Goal: Information Seeking & Learning: Learn about a topic

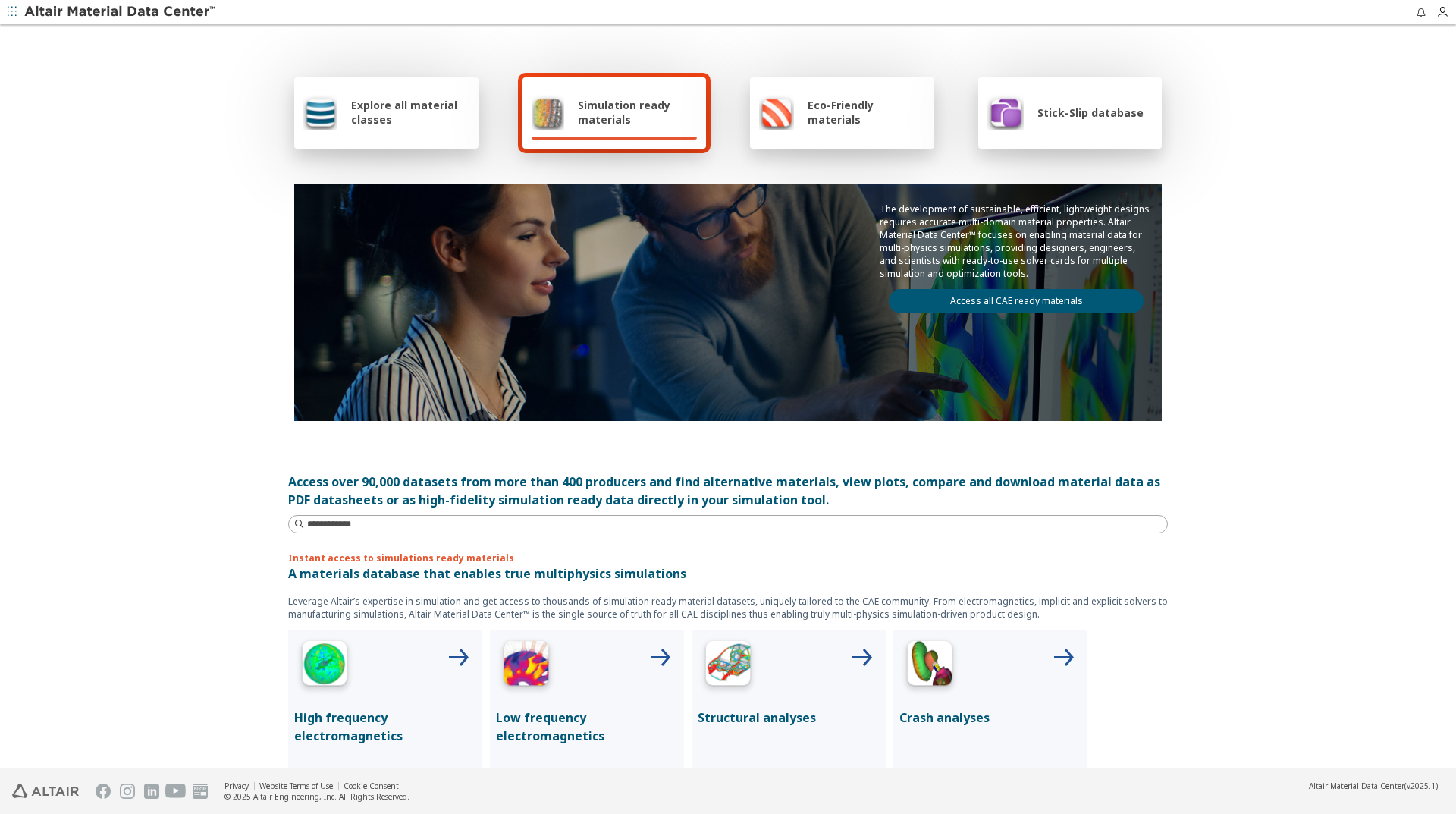
scroll to position [228, 0]
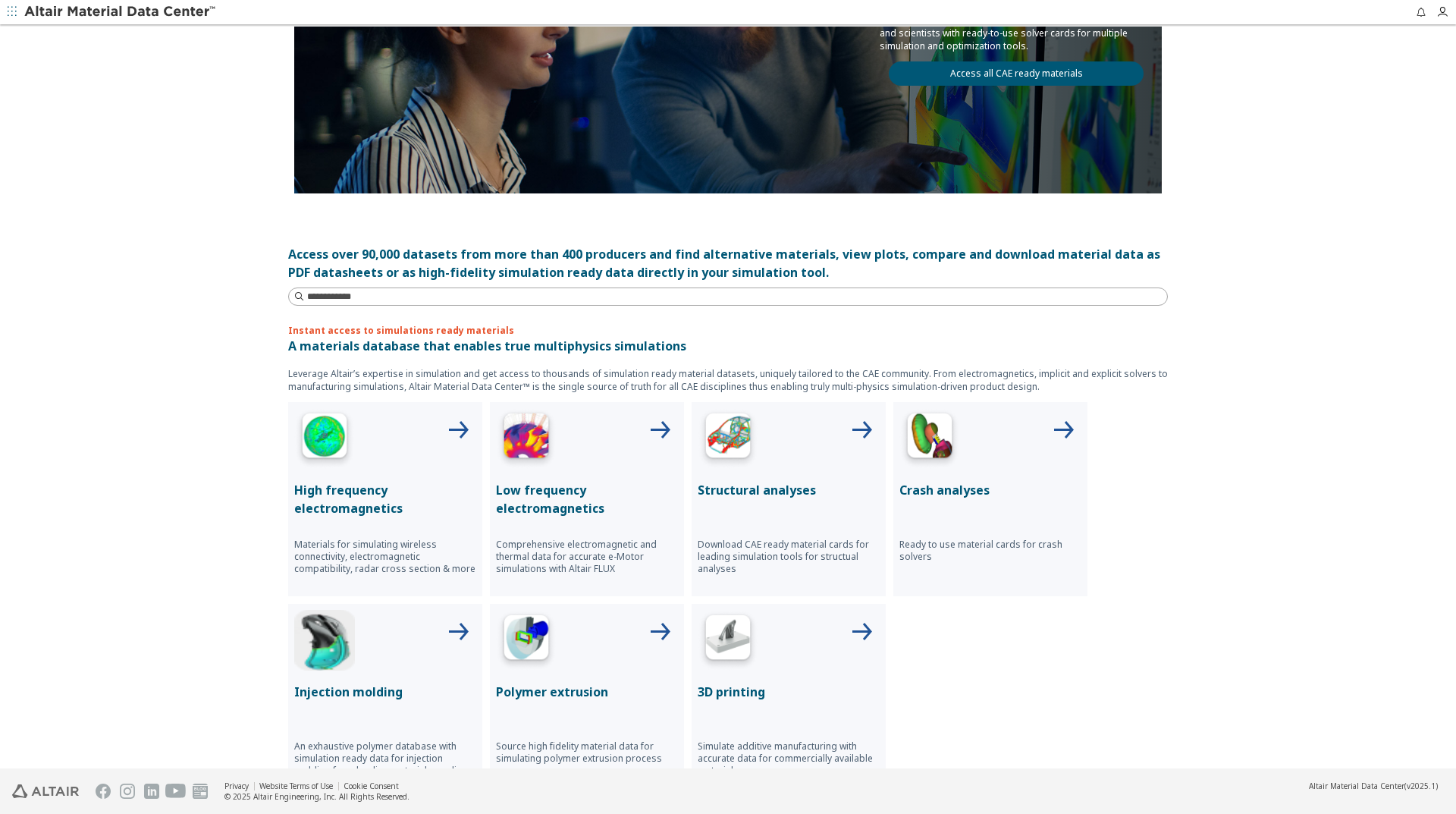
click at [934, 447] on img at bounding box center [929, 438] width 61 height 61
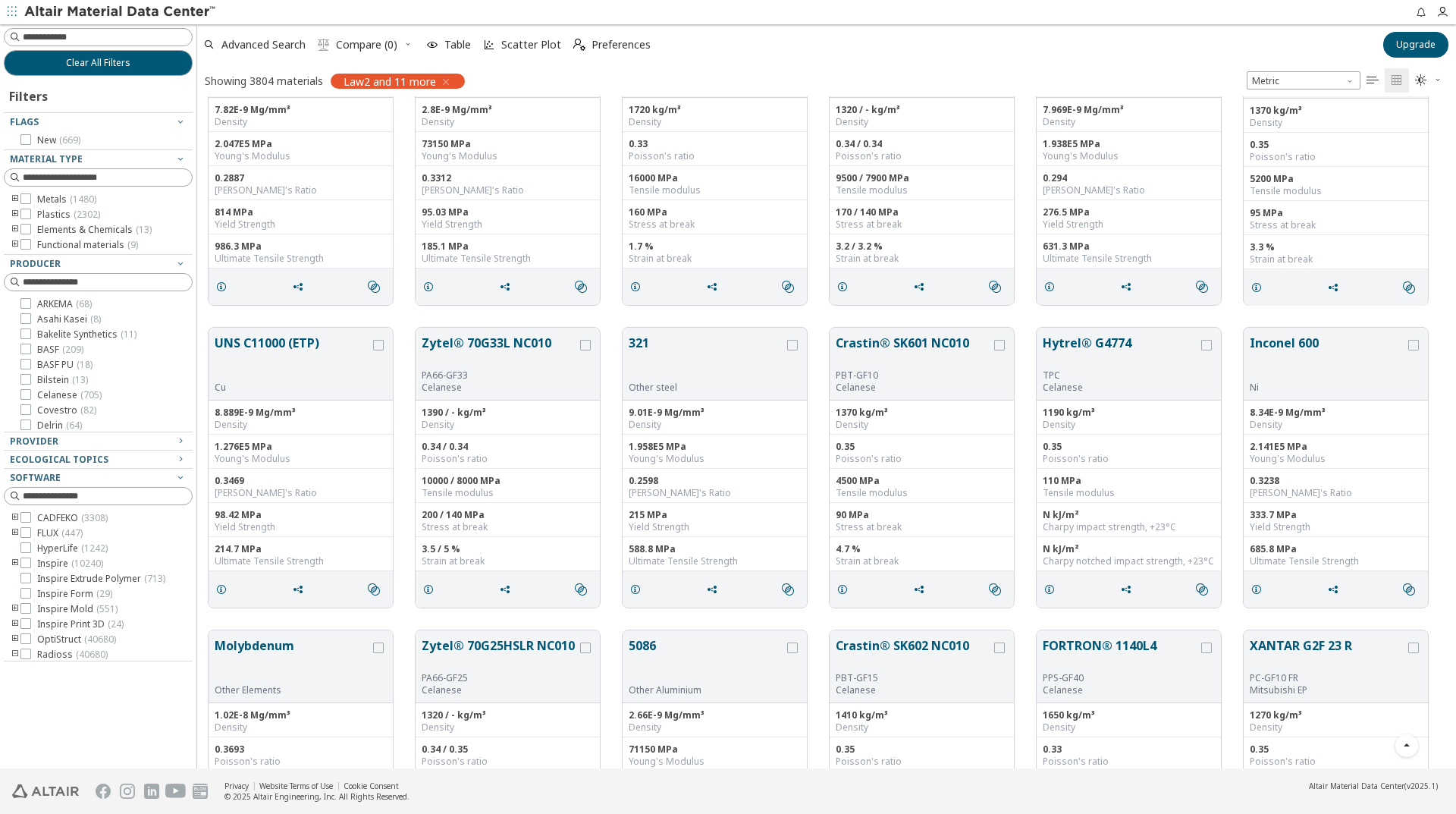
scroll to position [3337, 0]
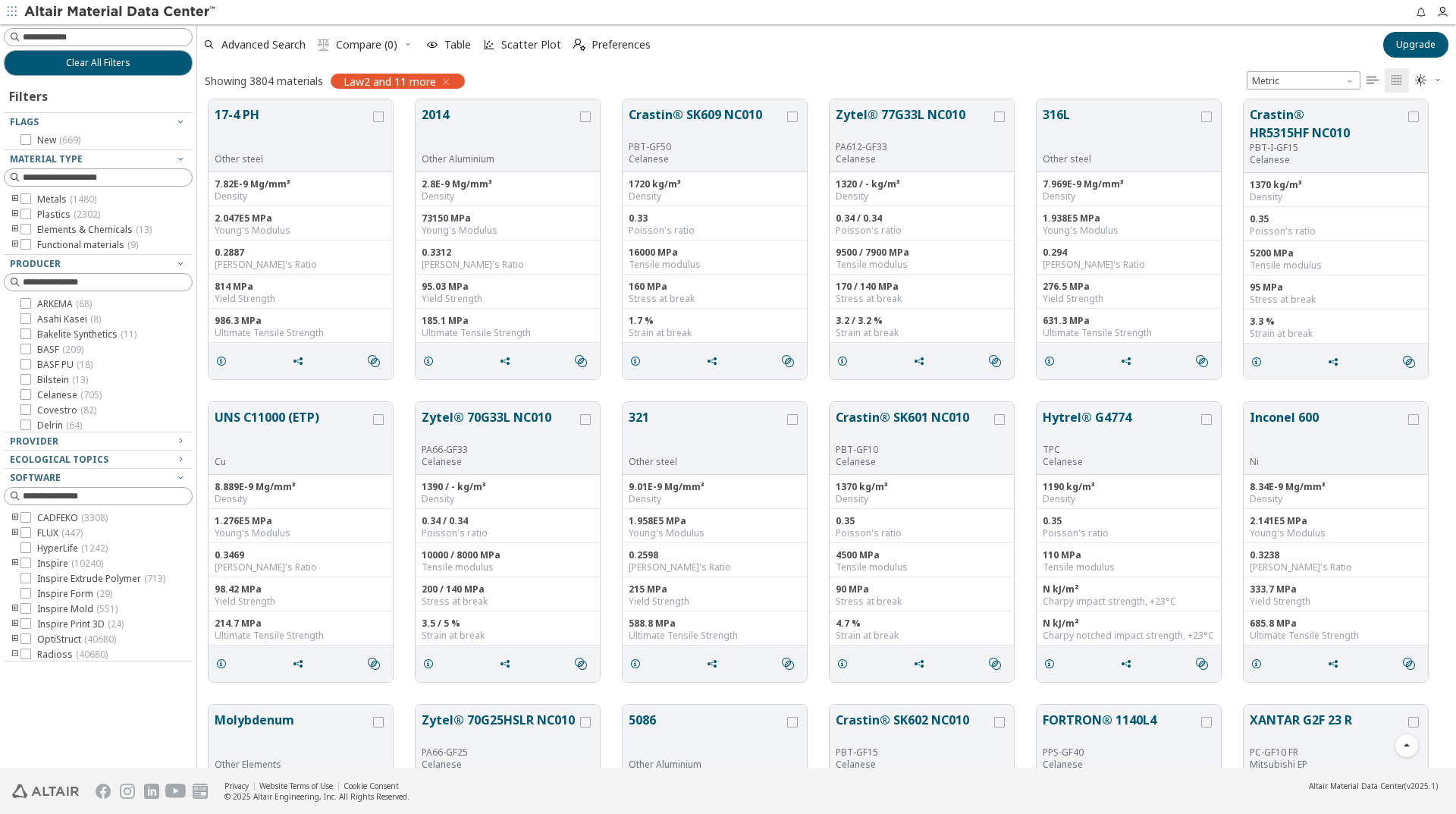
click at [13, 198] on icon "toogle group" at bounding box center [15, 200] width 11 height 12
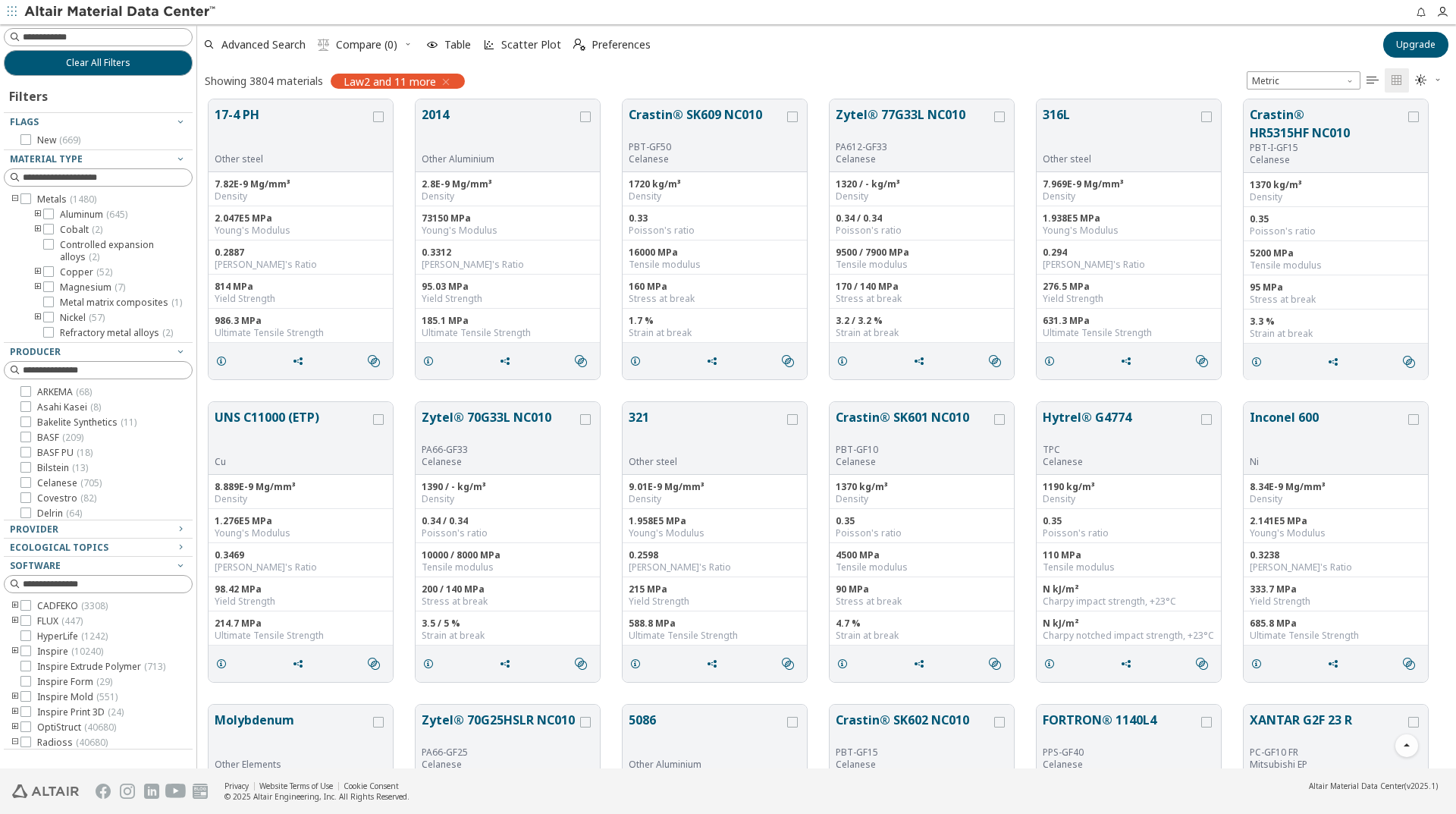
click at [38, 217] on icon "toogle group" at bounding box center [38, 214] width 11 height 12
click at [98, 231] on span "2xxx ( 203 )" at bounding box center [105, 230] width 43 height 12
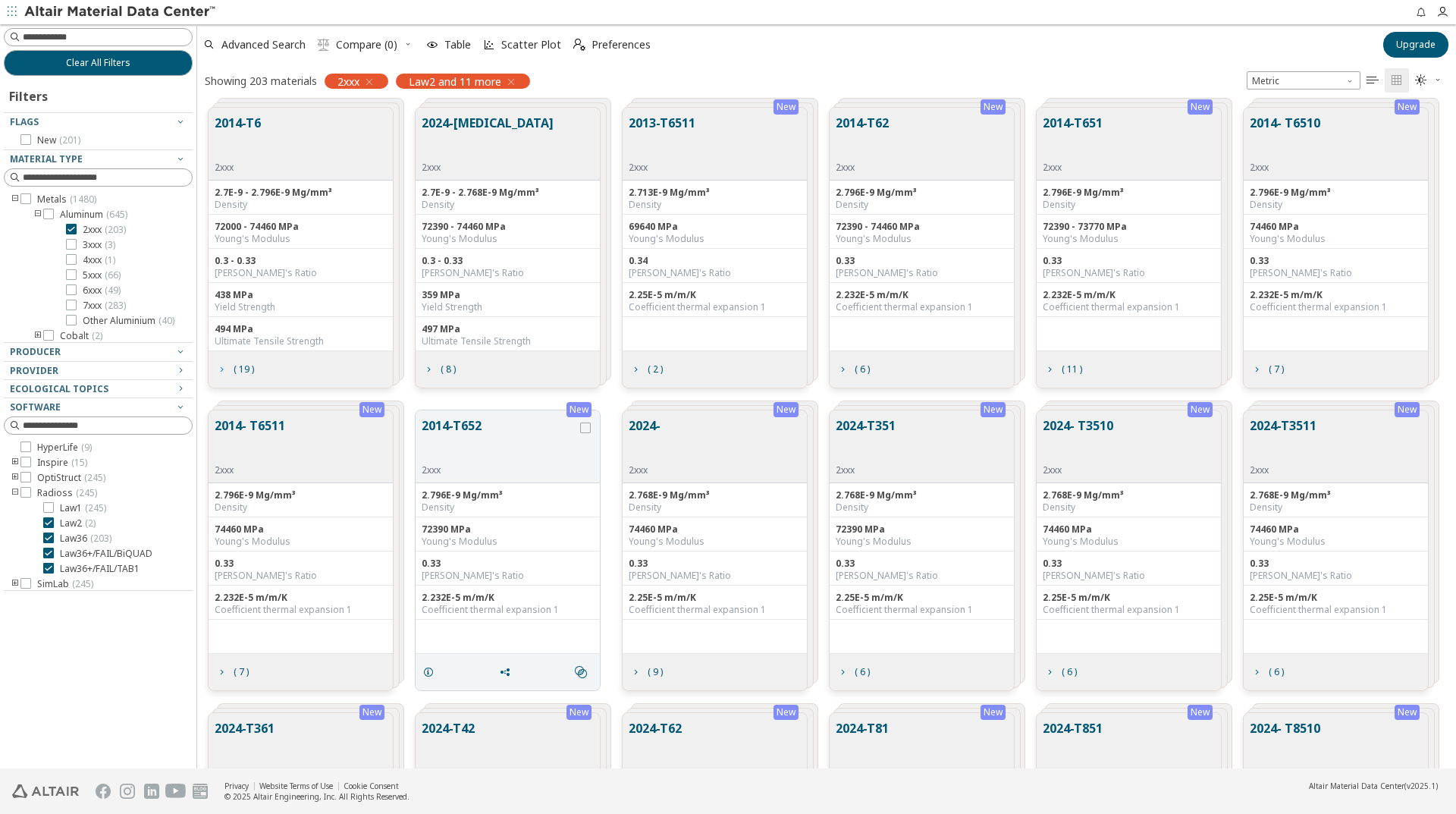
click at [246, 369] on span "( 19 )" at bounding box center [244, 370] width 21 height 9
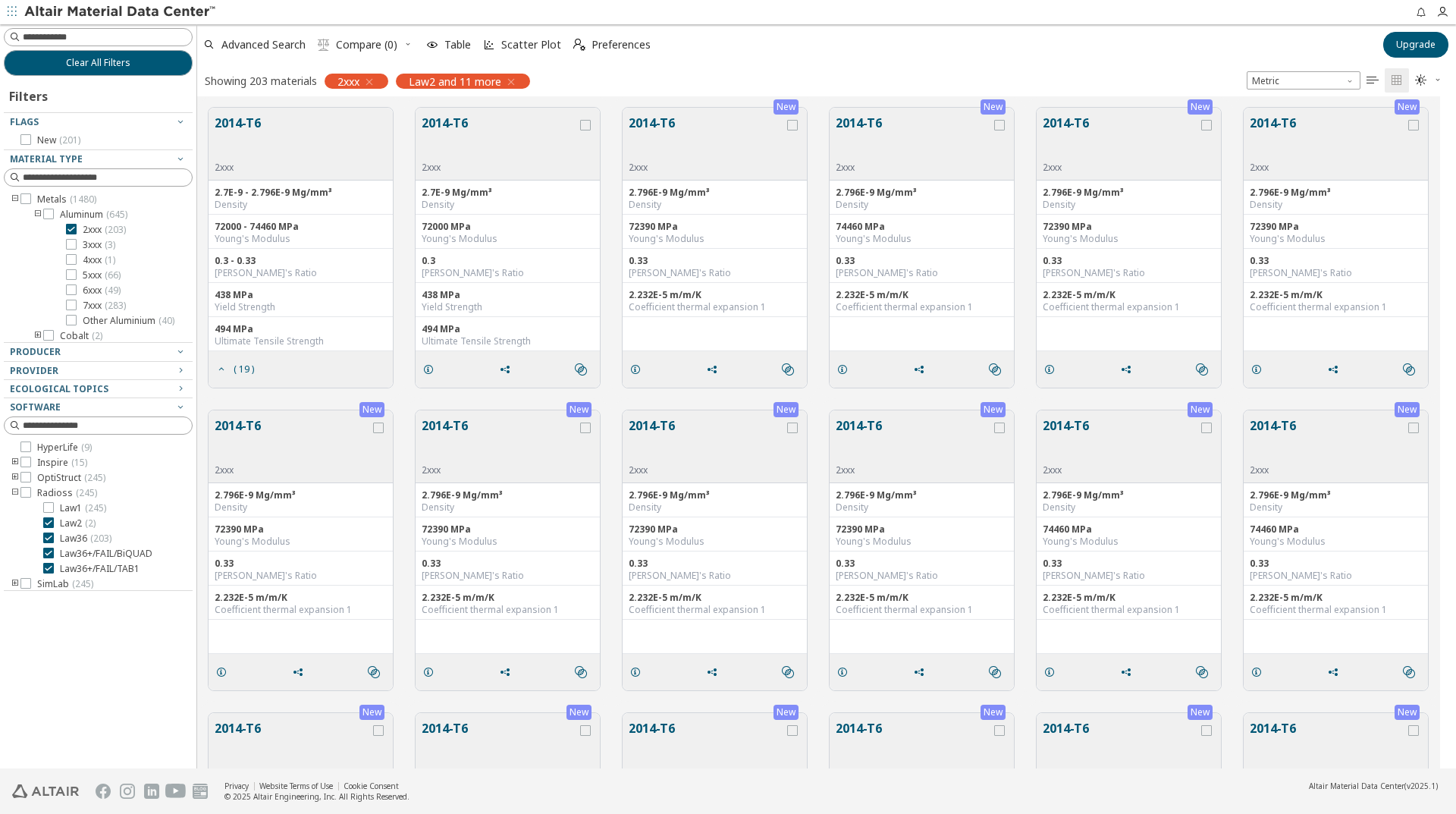
click at [238, 122] on button "2014-T6" at bounding box center [238, 138] width 46 height 48
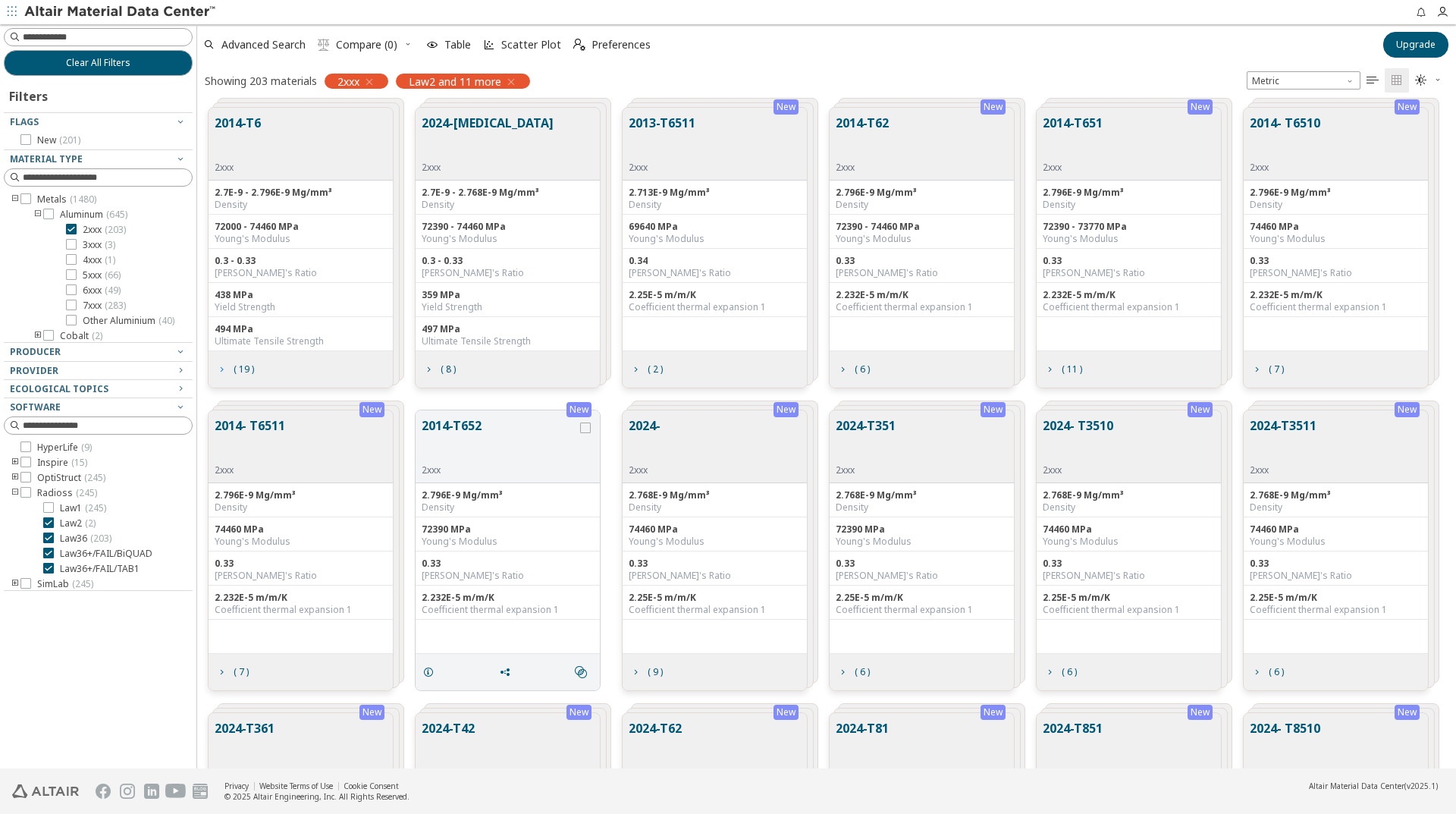
click at [225, 370] on icon "grid" at bounding box center [221, 370] width 12 height 12
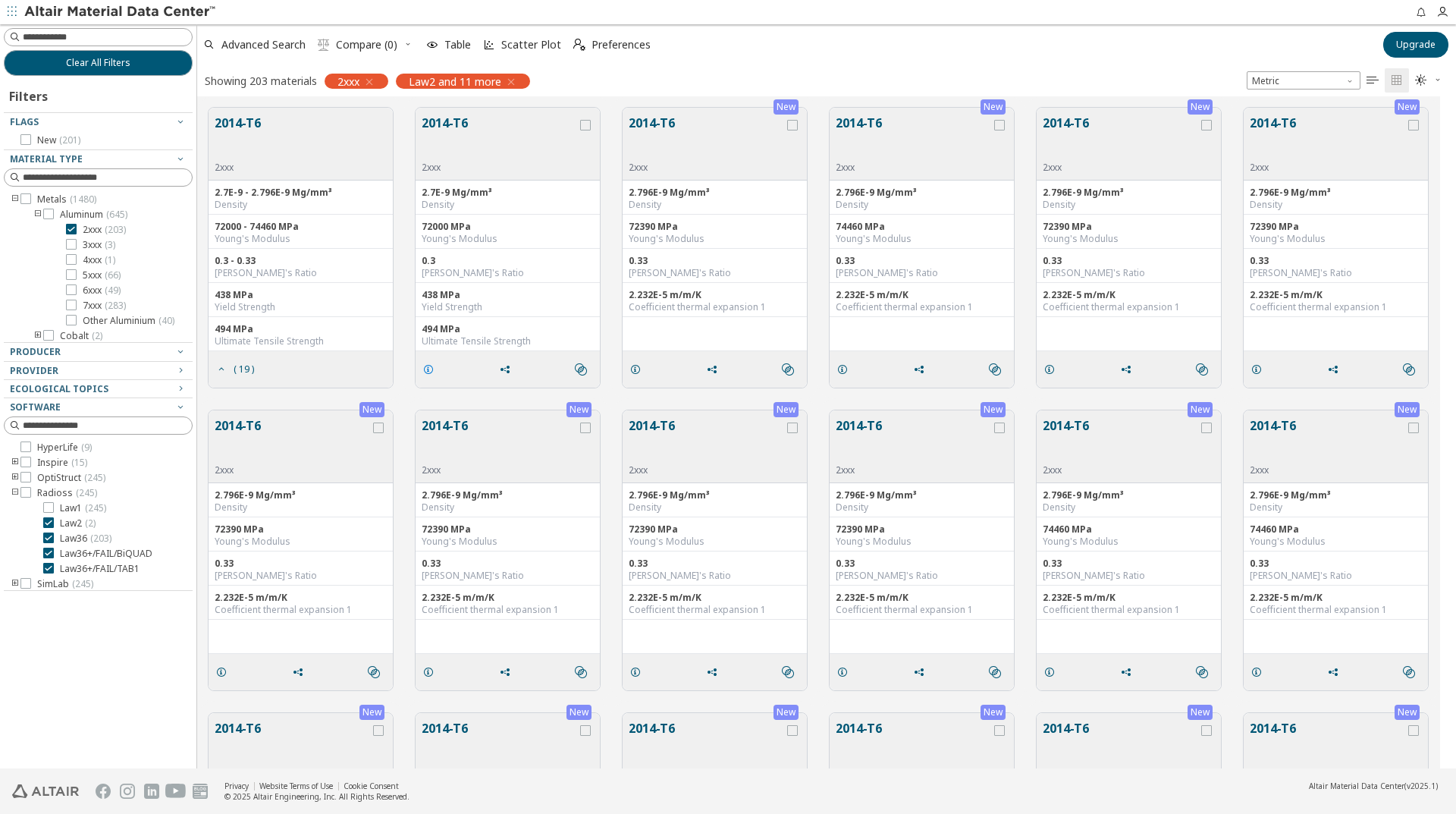
click at [430, 374] on icon "grid" at bounding box center [429, 370] width 12 height 12
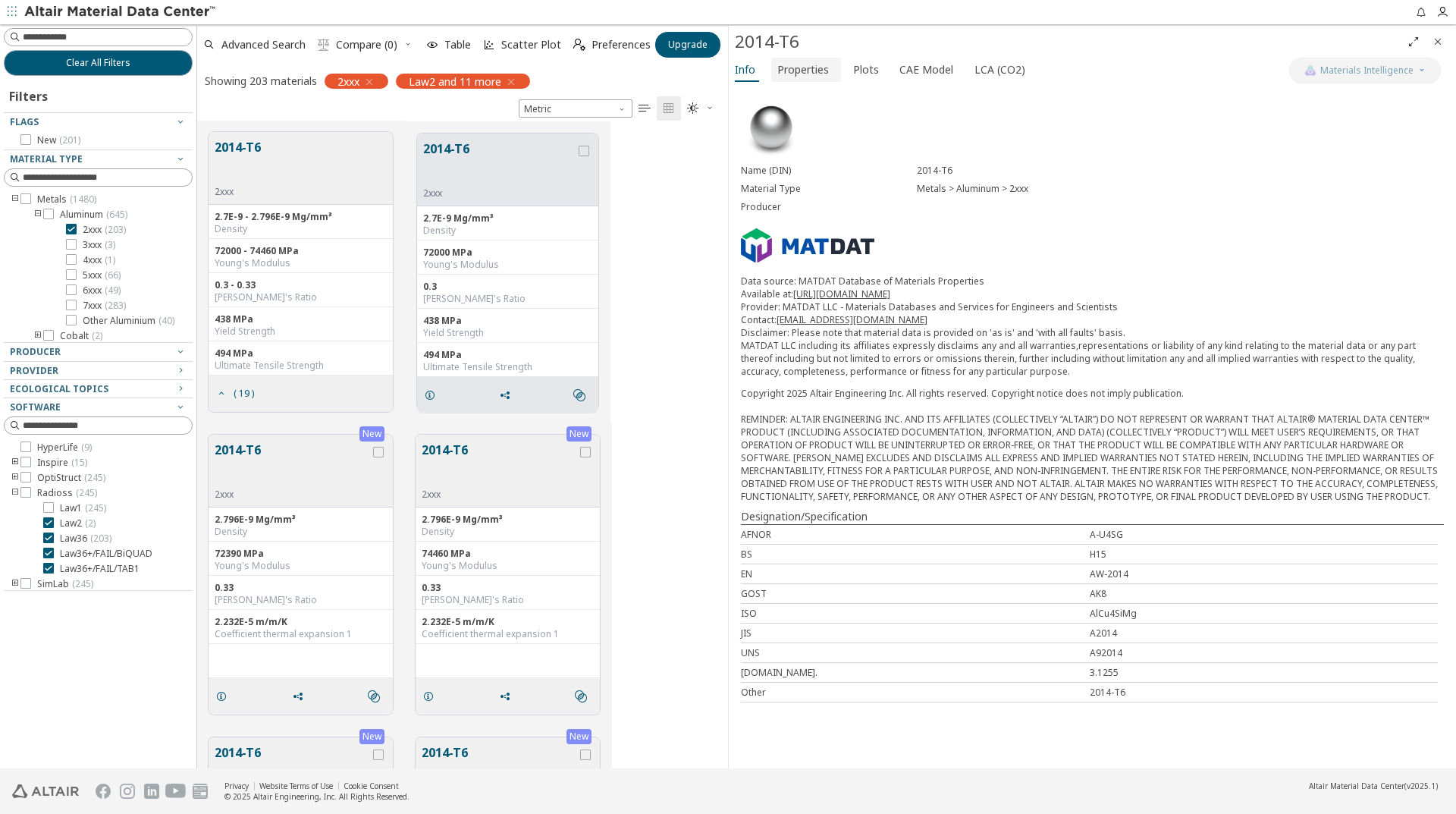
click at [799, 68] on span "Properties" at bounding box center [803, 70] width 52 height 25
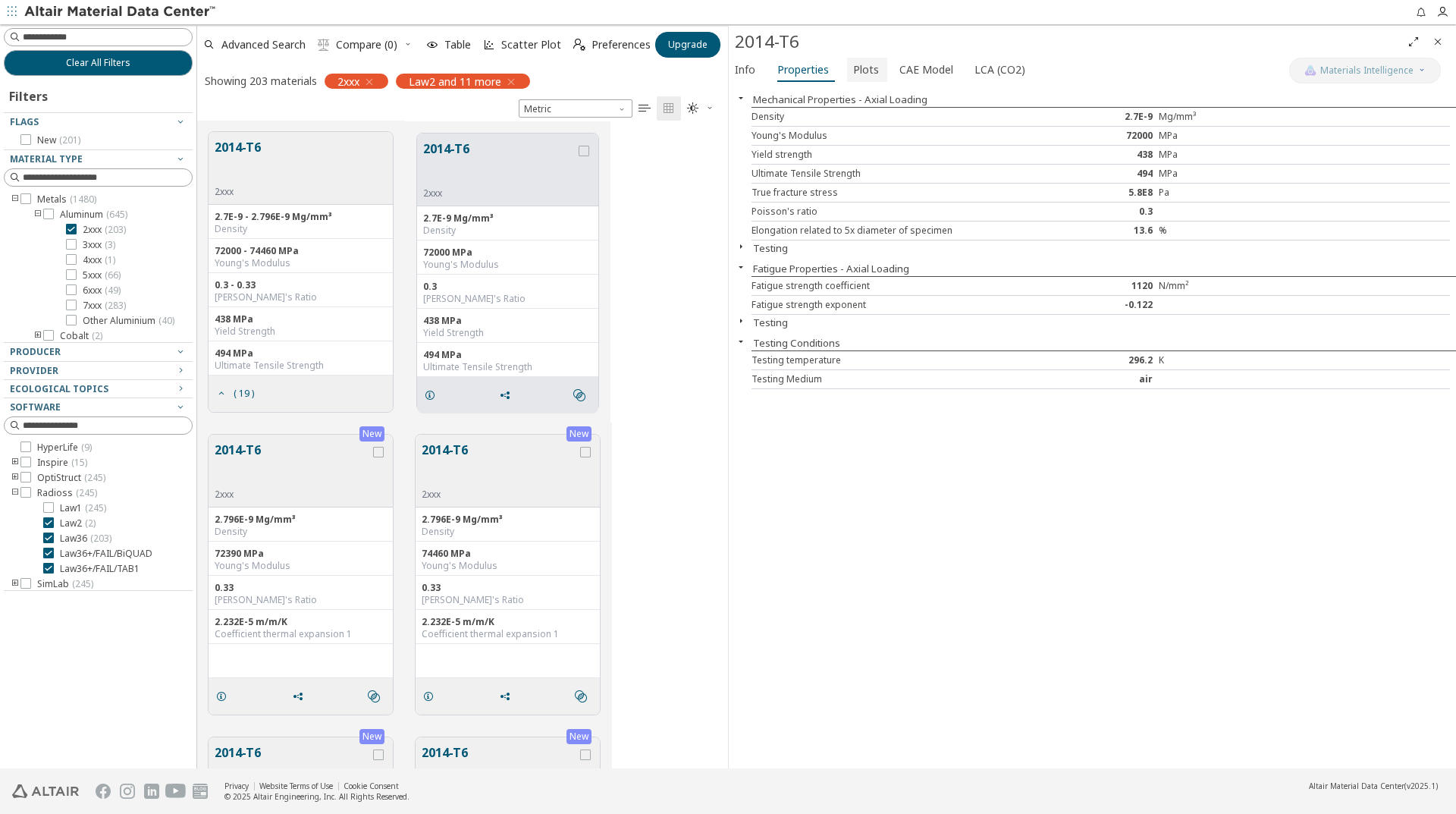
click at [869, 68] on span "Plots" at bounding box center [866, 70] width 26 height 25
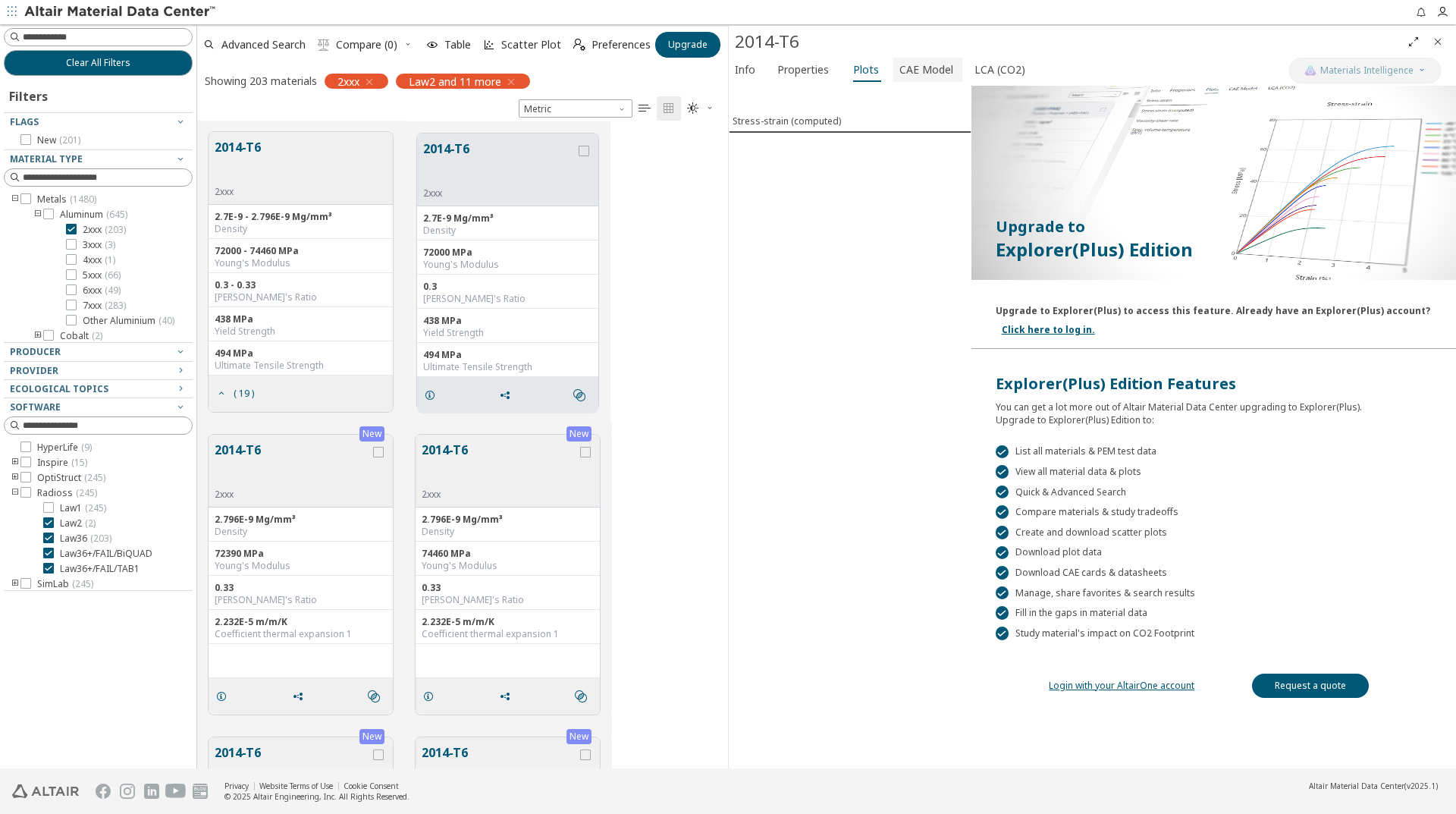
click at [932, 71] on span "CAE Model" at bounding box center [926, 70] width 54 height 25
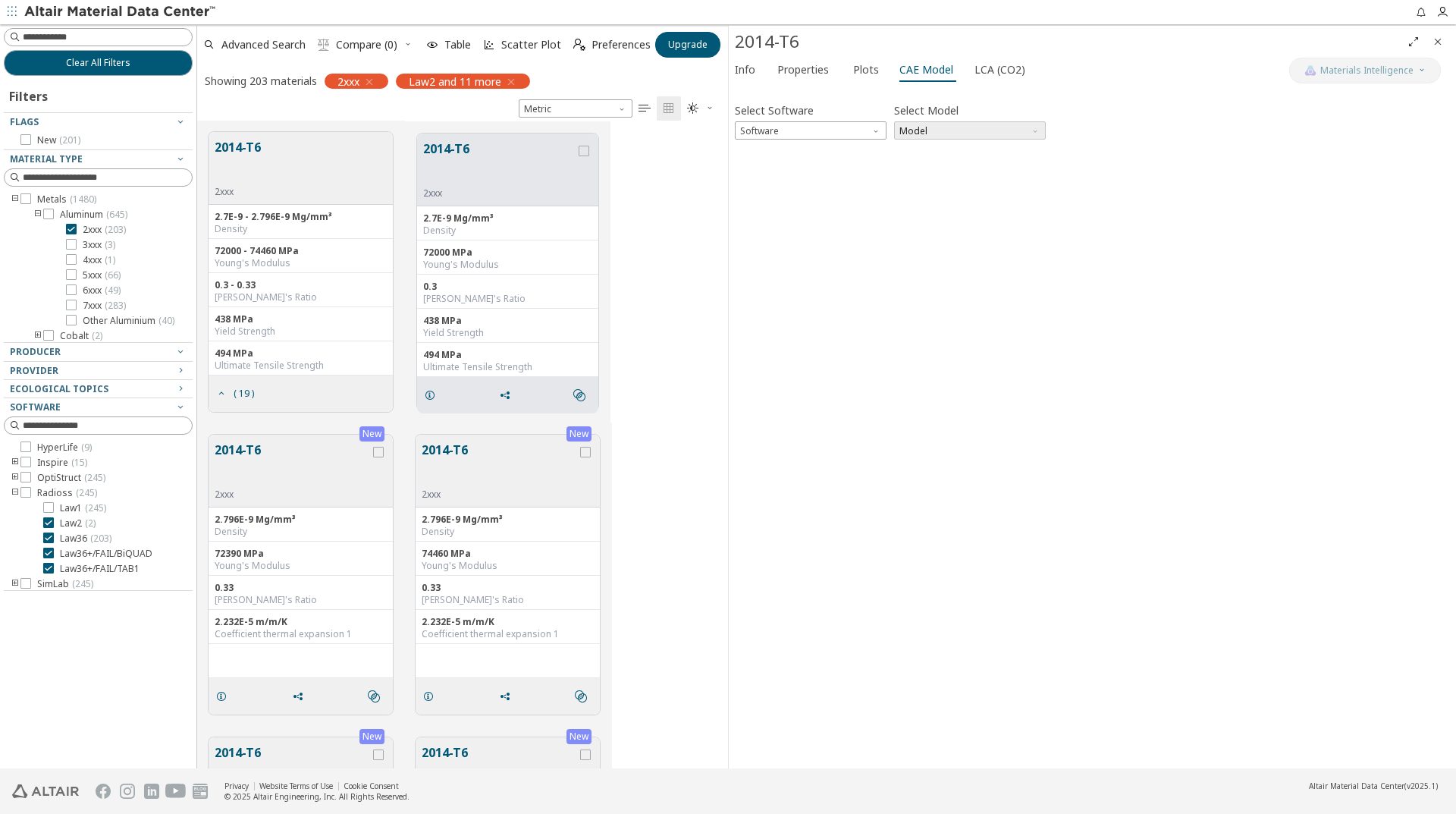
click at [960, 129] on span "Model" at bounding box center [969, 131] width 151 height 18
click at [872, 134] on span "Software" at bounding box center [878, 128] width 12 height 12
click at [799, 184] on span "Radioss" at bounding box center [811, 186] width 140 height 11
click at [989, 131] on span "Model" at bounding box center [969, 131] width 151 height 18
click at [966, 188] on span "Law36" at bounding box center [970, 186] width 140 height 11
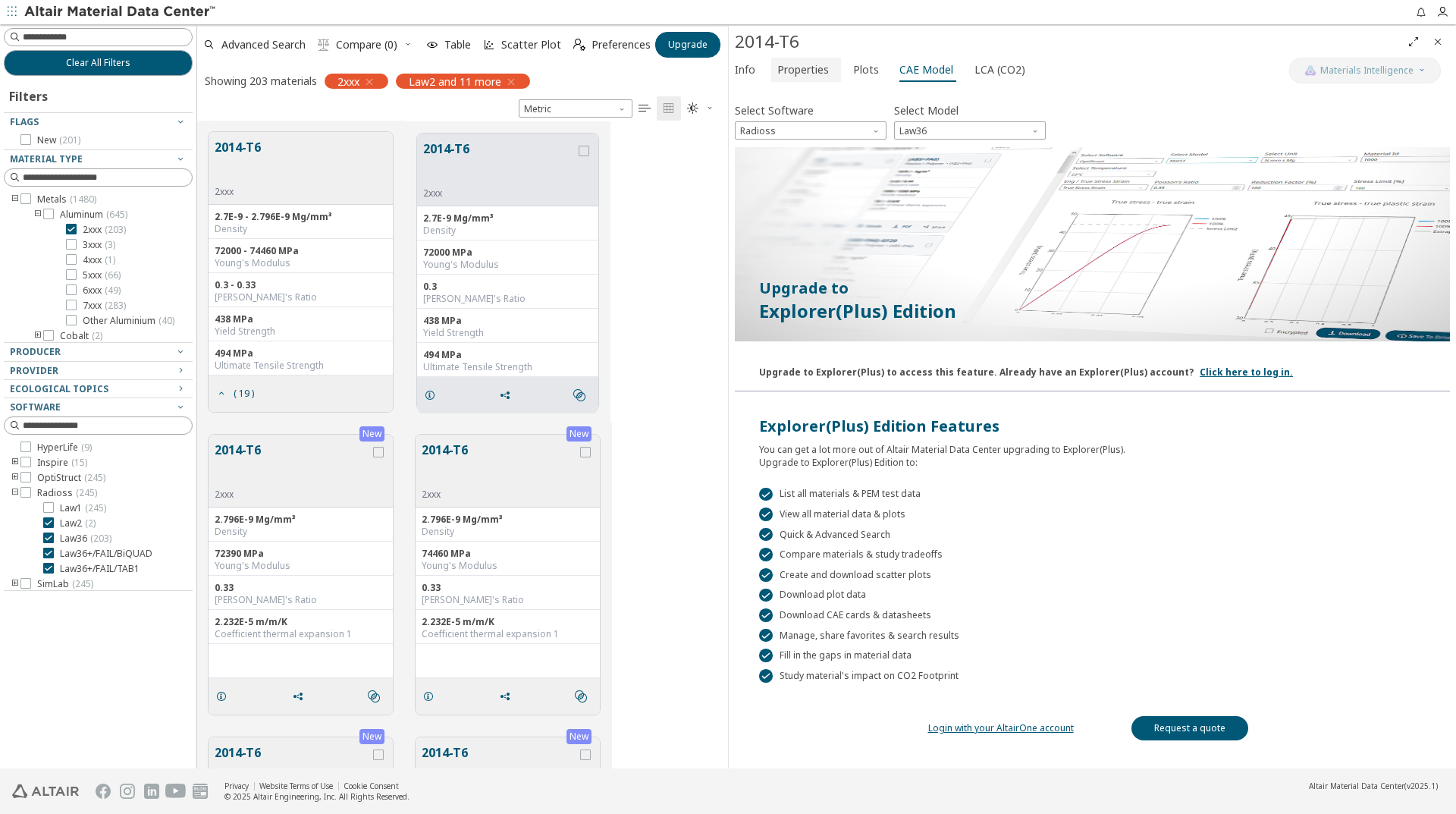
click at [783, 73] on span "Properties" at bounding box center [803, 70] width 52 height 25
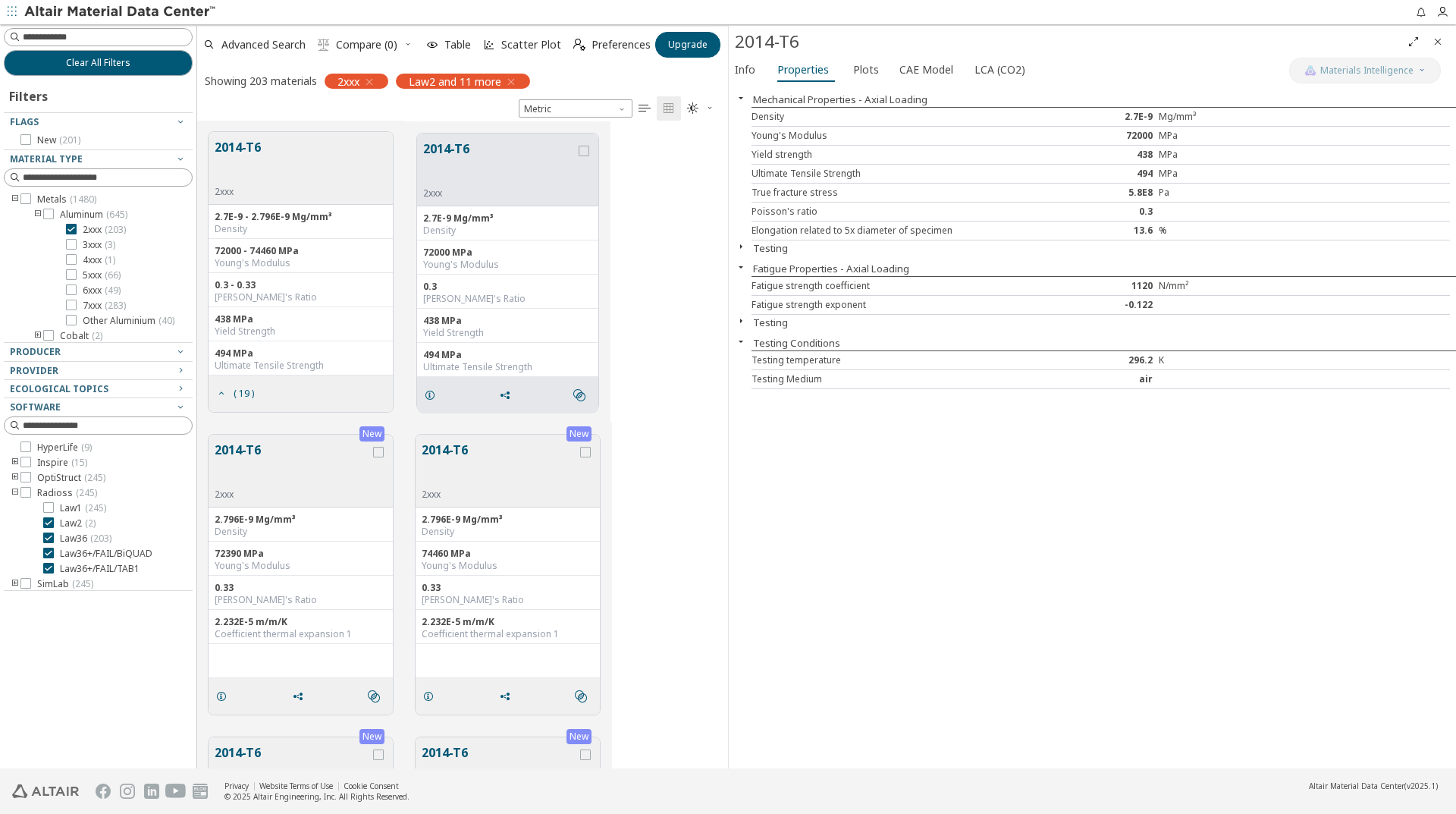
click at [743, 246] on icon "button" at bounding box center [741, 247] width 12 height 12
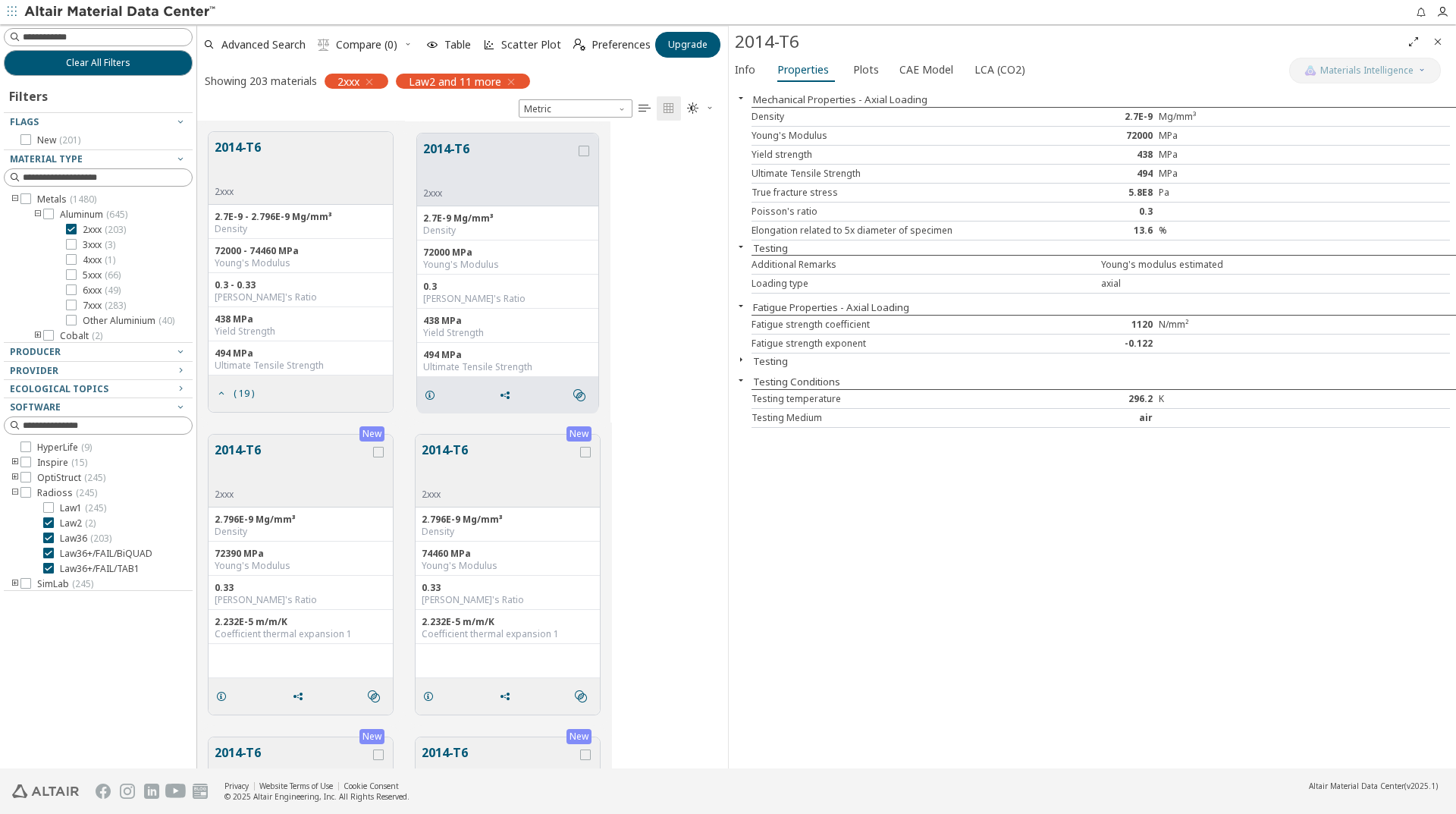
click at [746, 360] on icon "button" at bounding box center [741, 360] width 12 height 12
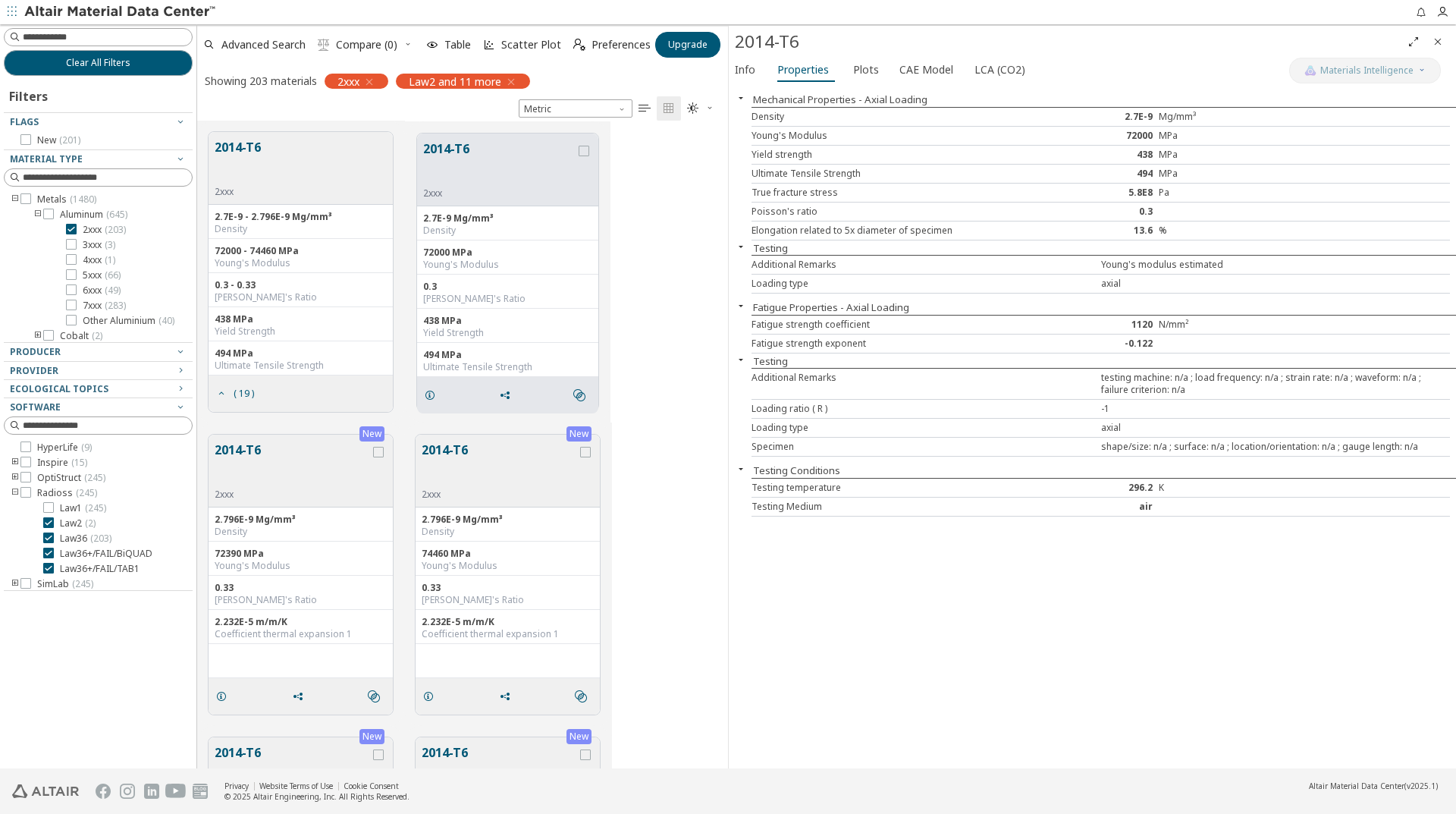
click at [741, 473] on icon "button" at bounding box center [741, 469] width 12 height 12
click at [738, 466] on icon "button" at bounding box center [741, 469] width 12 height 12
click at [975, 68] on span "LCA (CO2)" at bounding box center [1000, 70] width 51 height 25
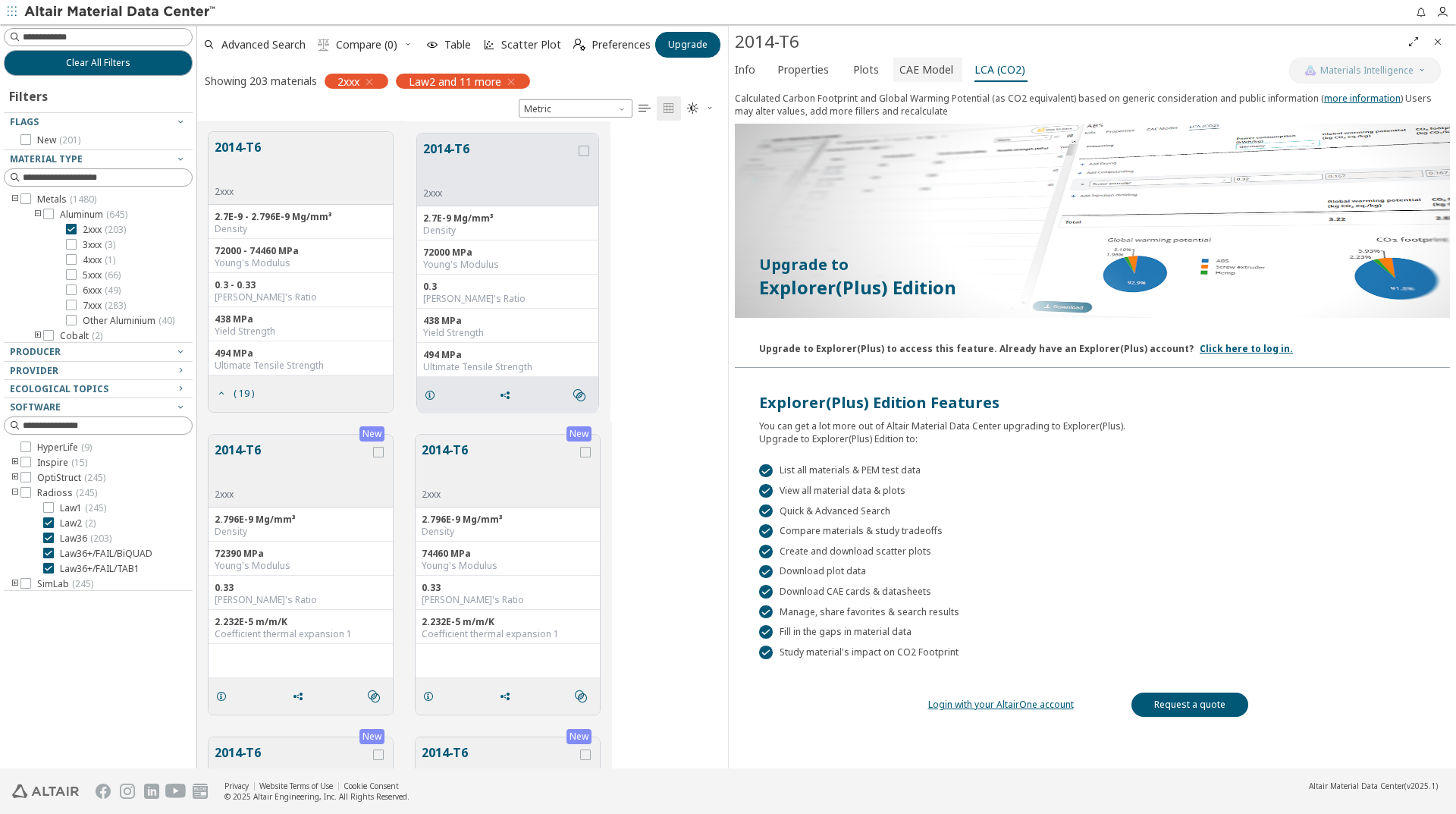
click at [934, 73] on span "CAE Model" at bounding box center [926, 70] width 54 height 25
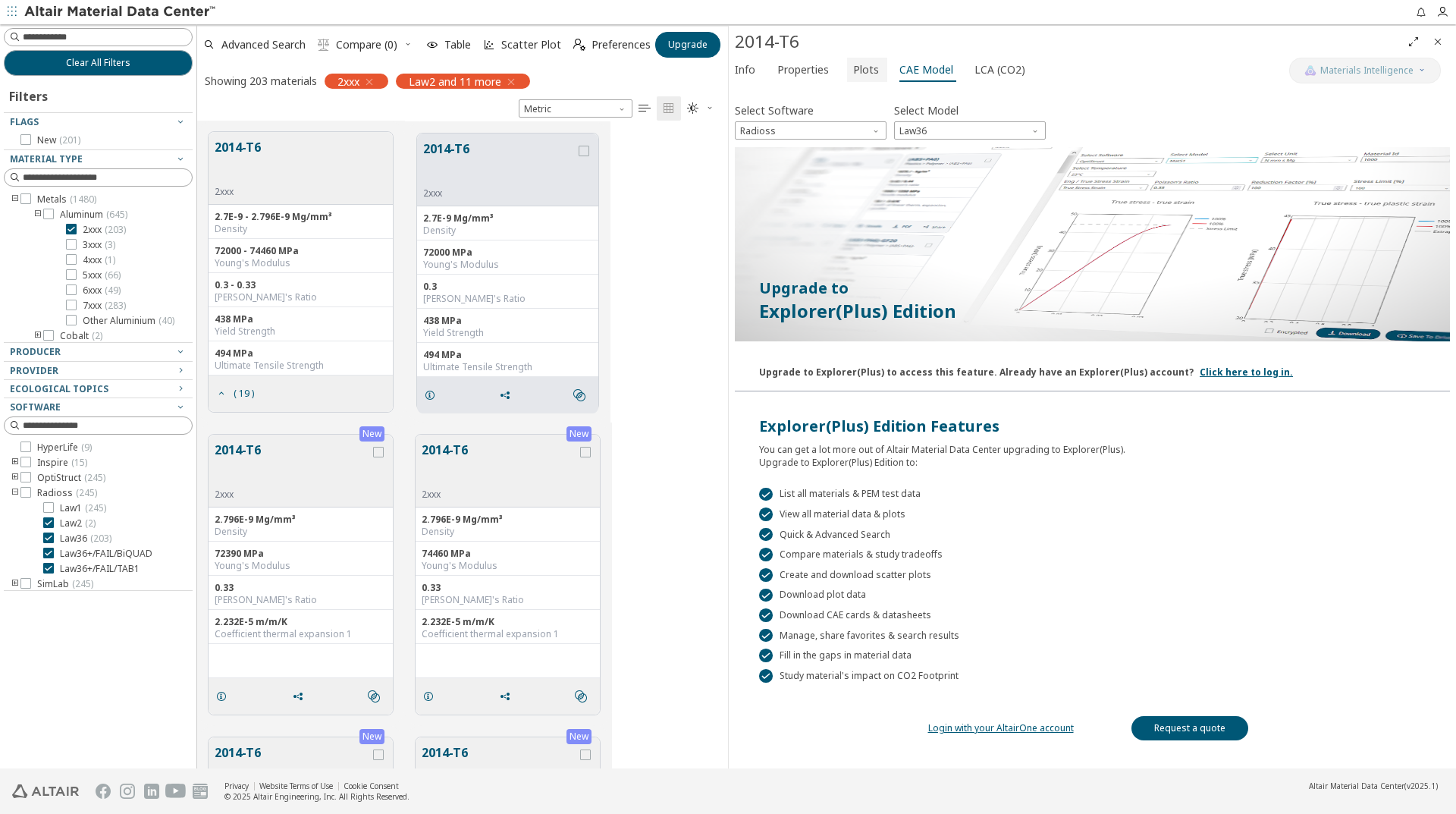
click at [860, 68] on span "Plots" at bounding box center [866, 70] width 26 height 25
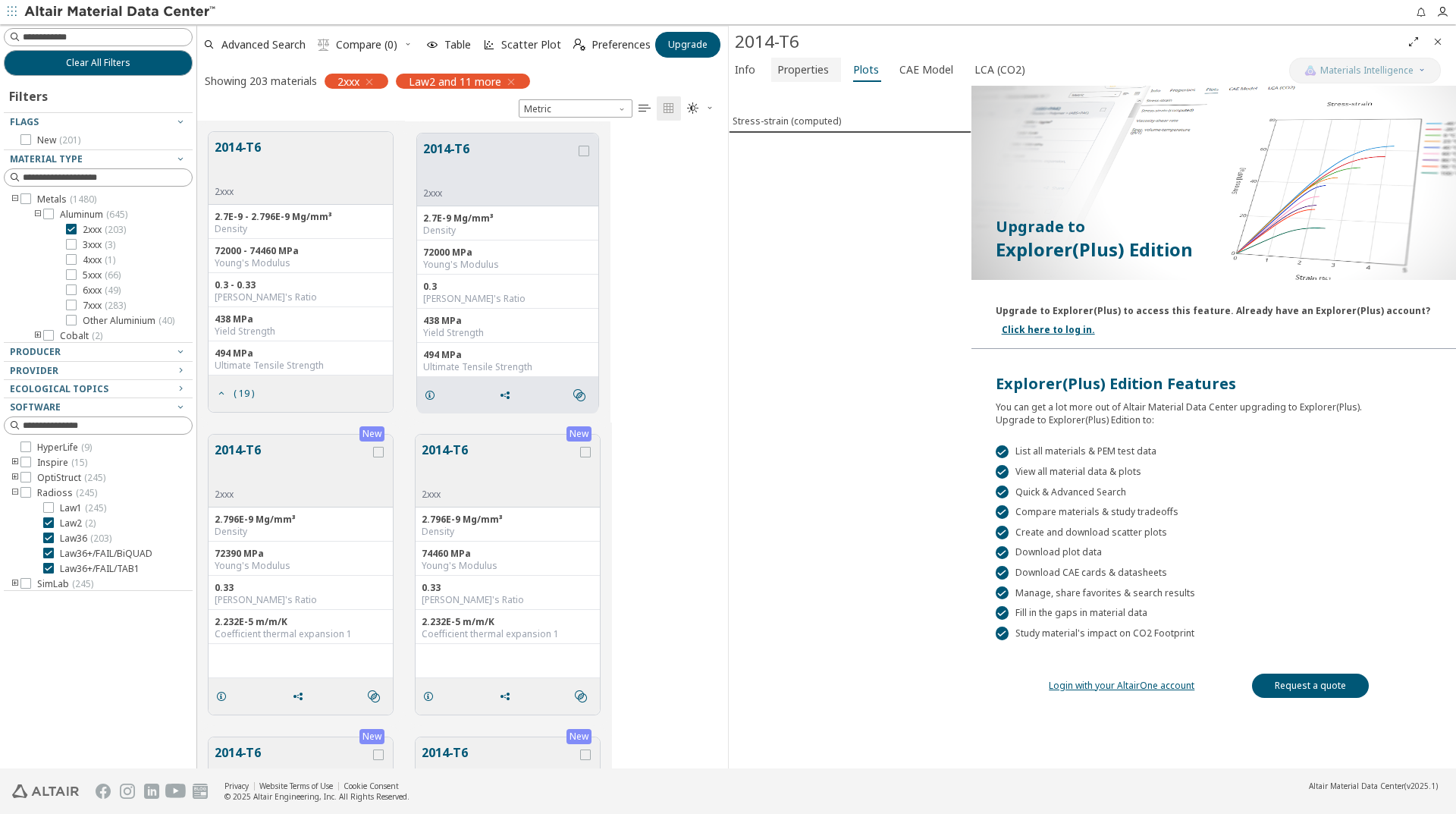
click at [813, 66] on span "Properties" at bounding box center [803, 70] width 52 height 25
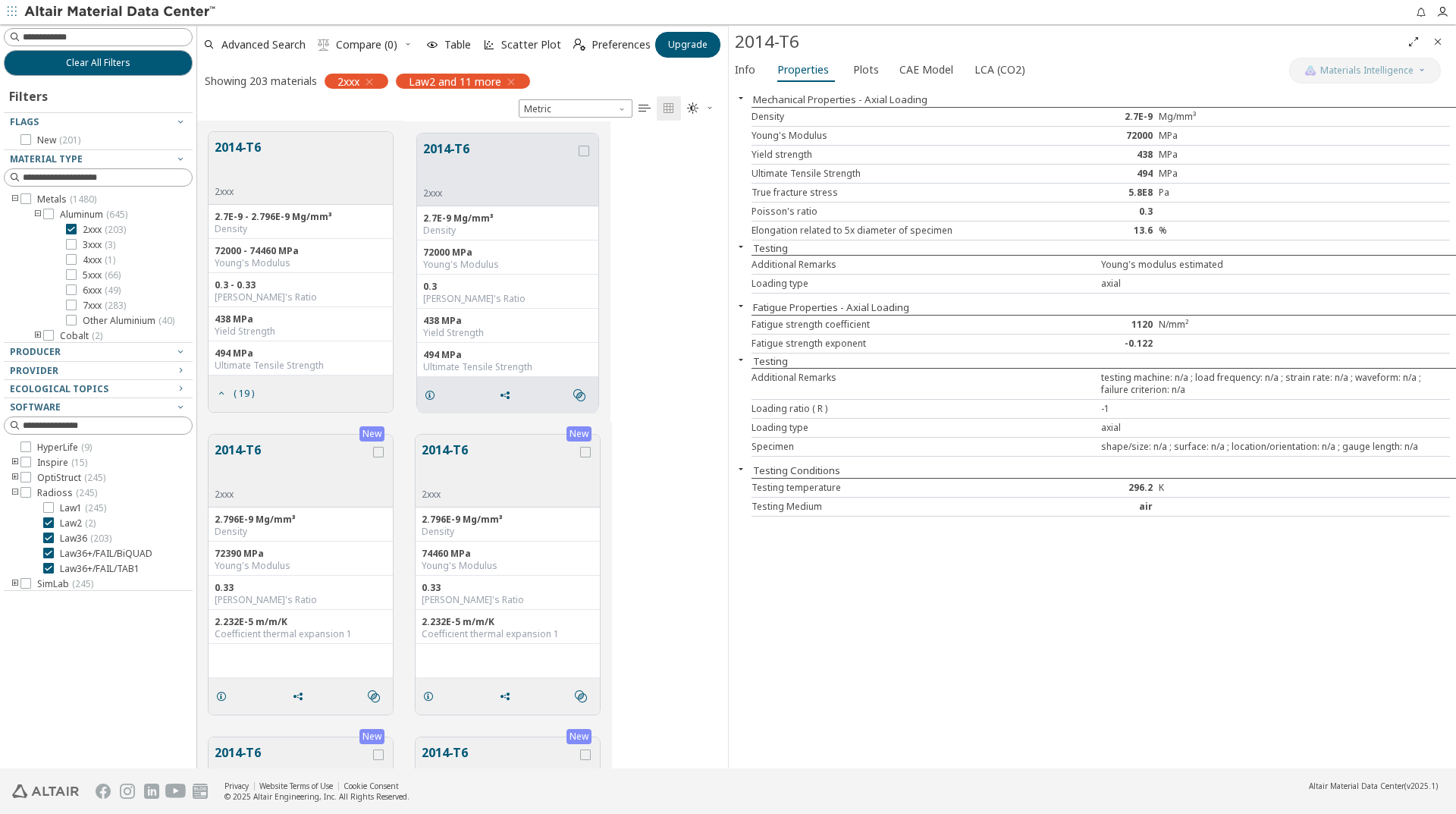
click at [355, 468] on button "2014-T6" at bounding box center [292, 464] width 155 height 48
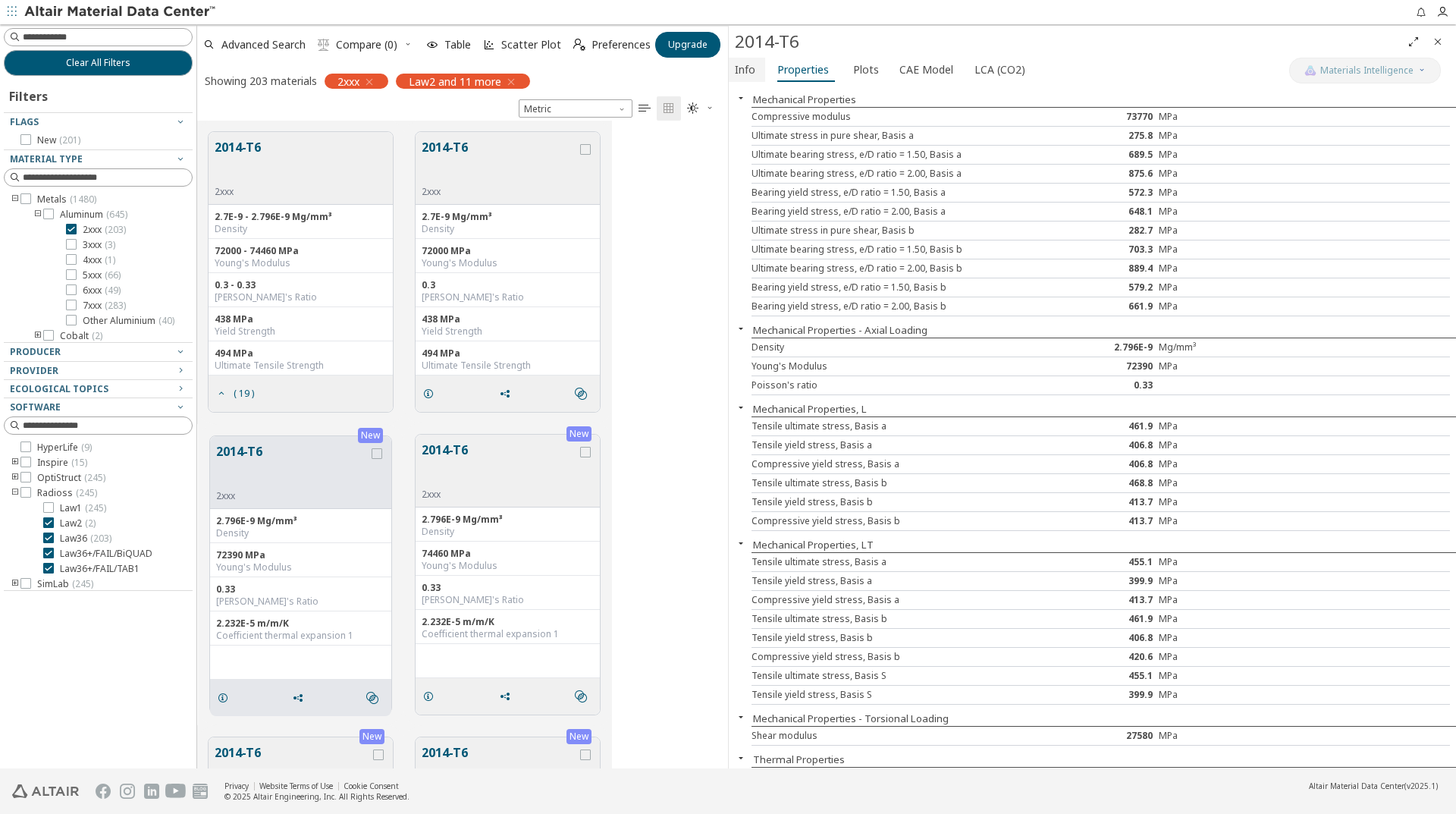
click at [748, 79] on span "Info" at bounding box center [745, 70] width 21 height 25
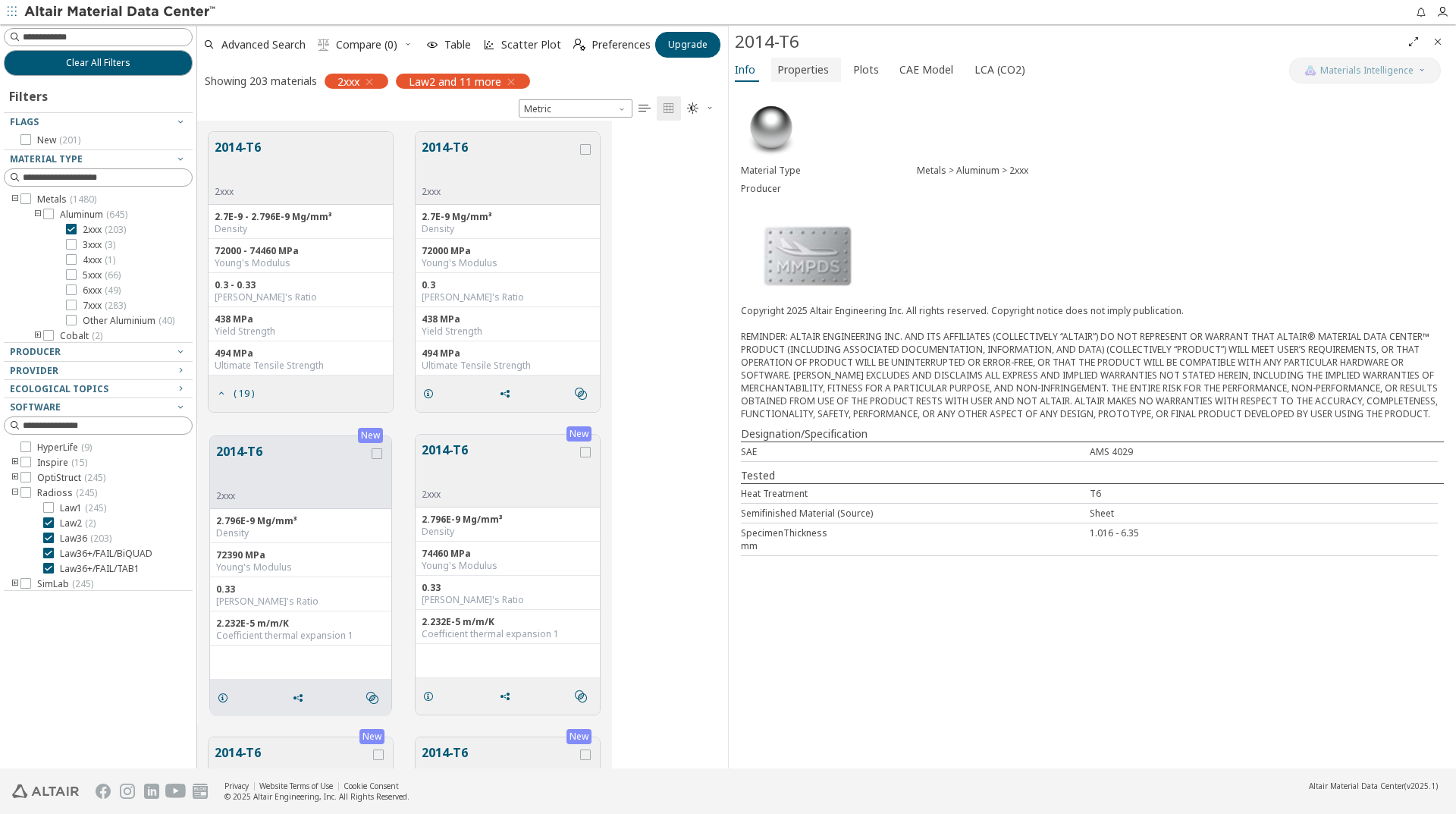
click at [784, 65] on span "Properties" at bounding box center [803, 70] width 52 height 25
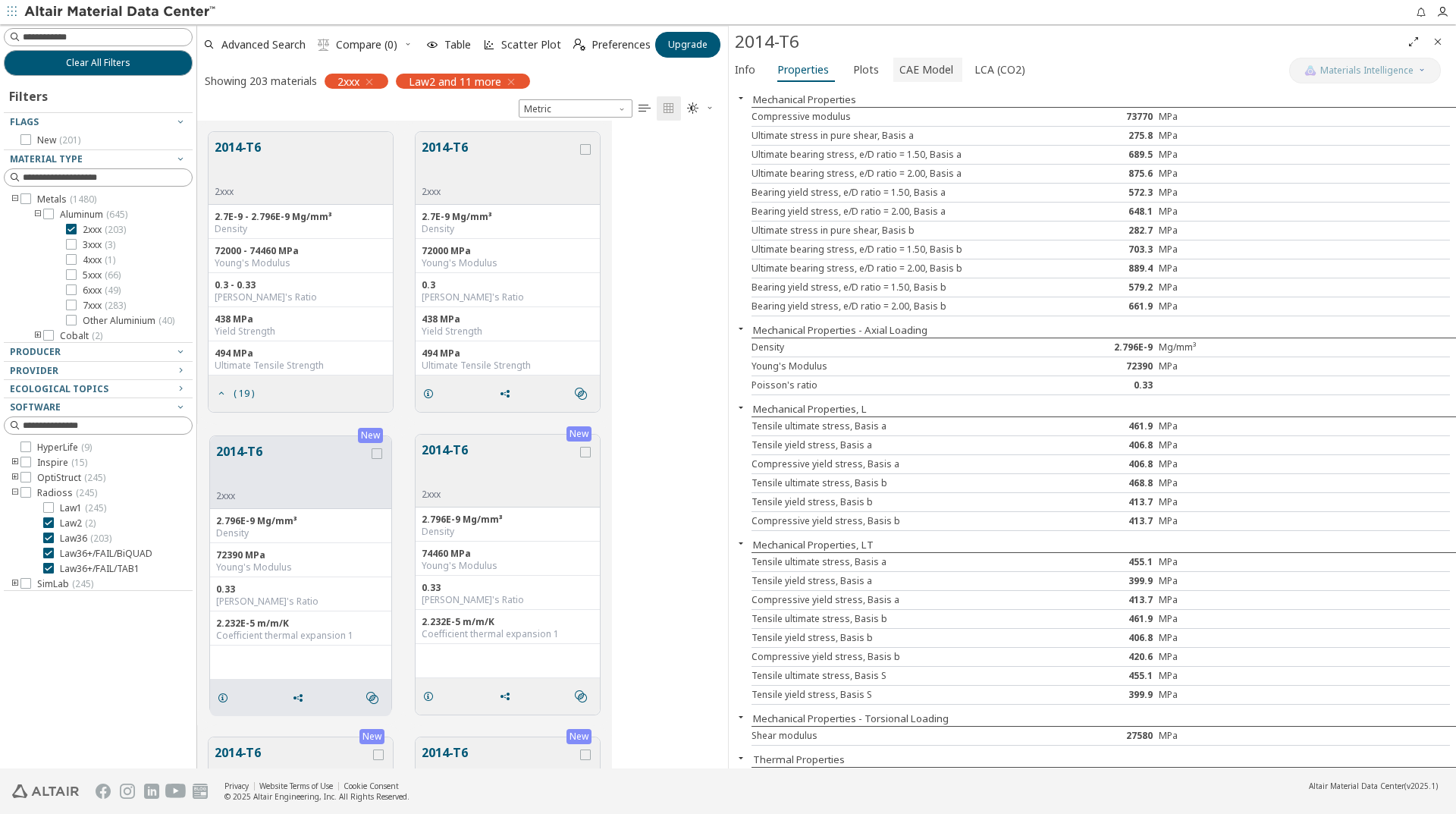
click at [930, 65] on span "CAE Model" at bounding box center [926, 70] width 54 height 25
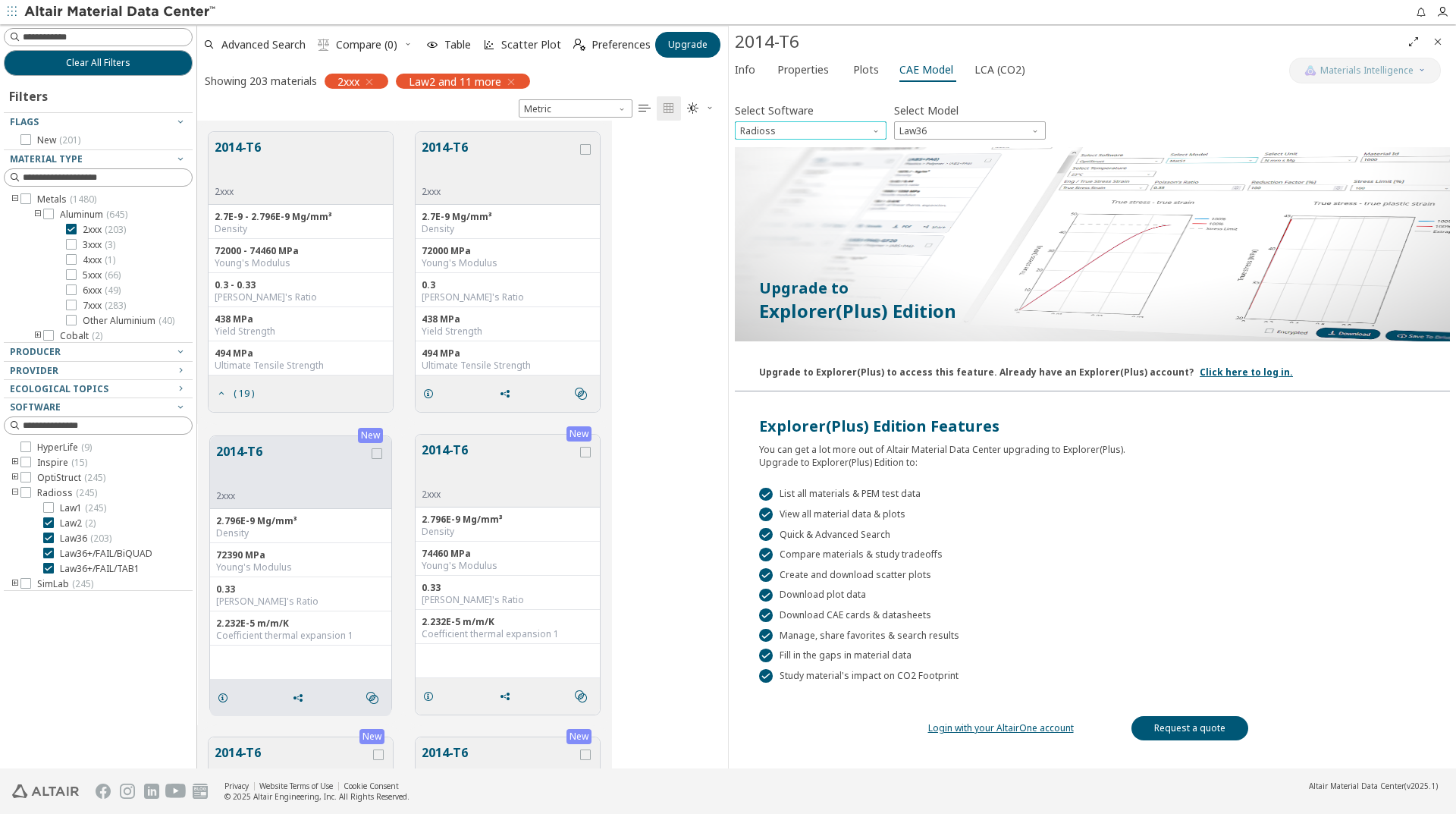
click at [874, 123] on span "Software" at bounding box center [878, 128] width 12 height 12
click at [824, 153] on span "OptiStruct" at bounding box center [811, 149] width 140 height 11
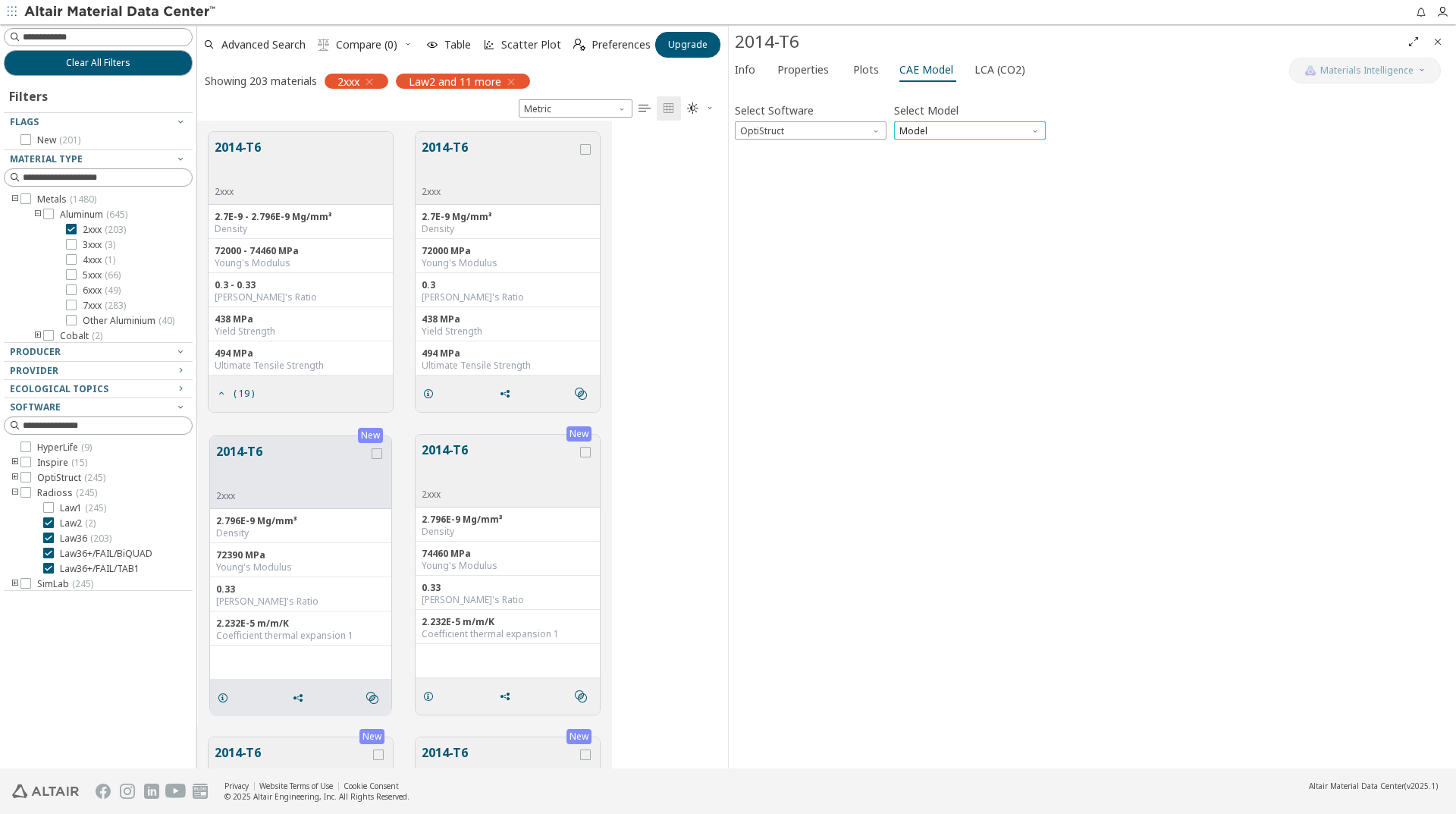
click at [939, 135] on span "Model" at bounding box center [969, 131] width 151 height 18
click at [939, 145] on span "Mat1" at bounding box center [970, 149] width 140 height 11
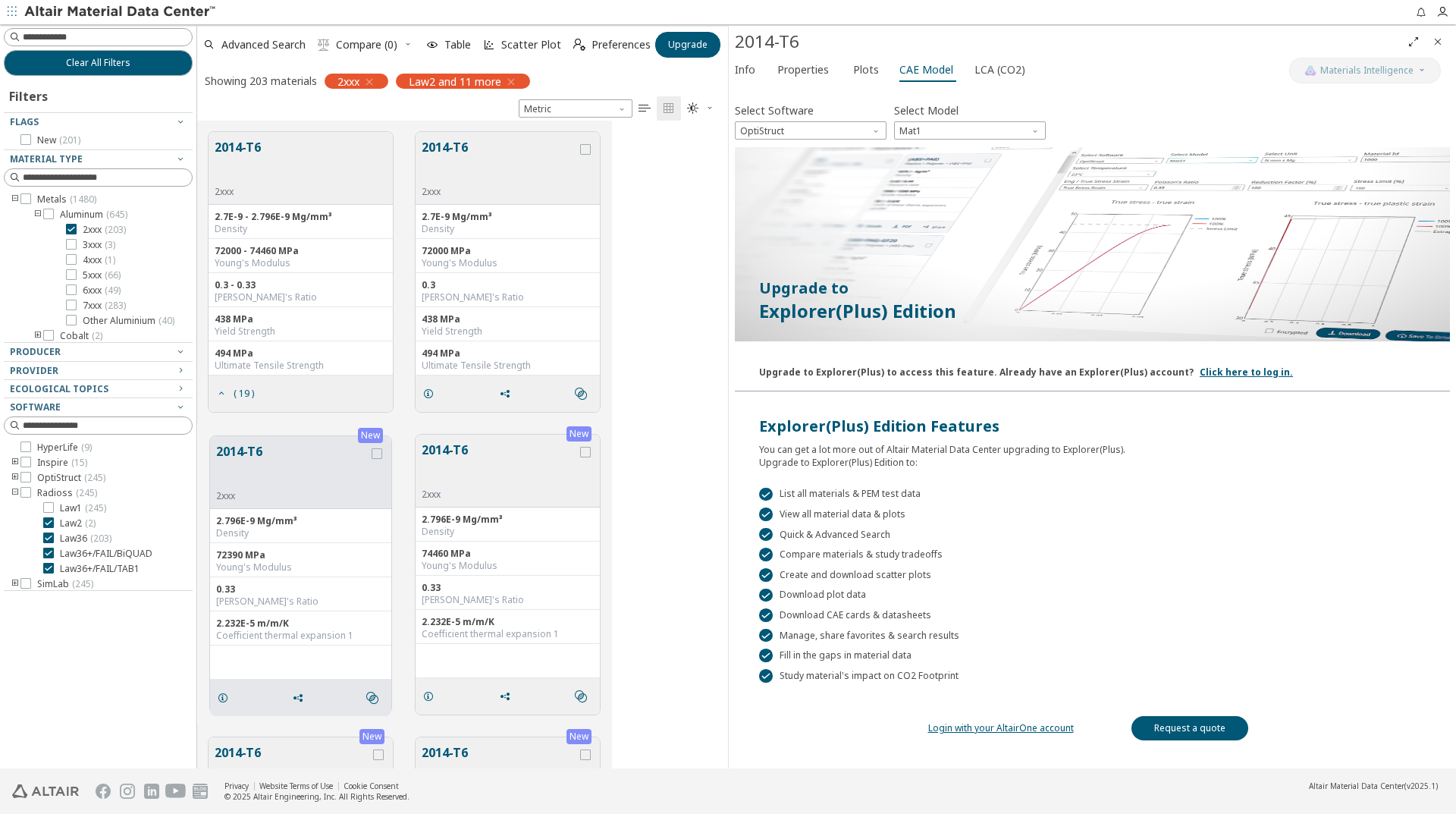
click at [1046, 728] on link "Login with your AltairOne account" at bounding box center [1001, 727] width 145 height 13
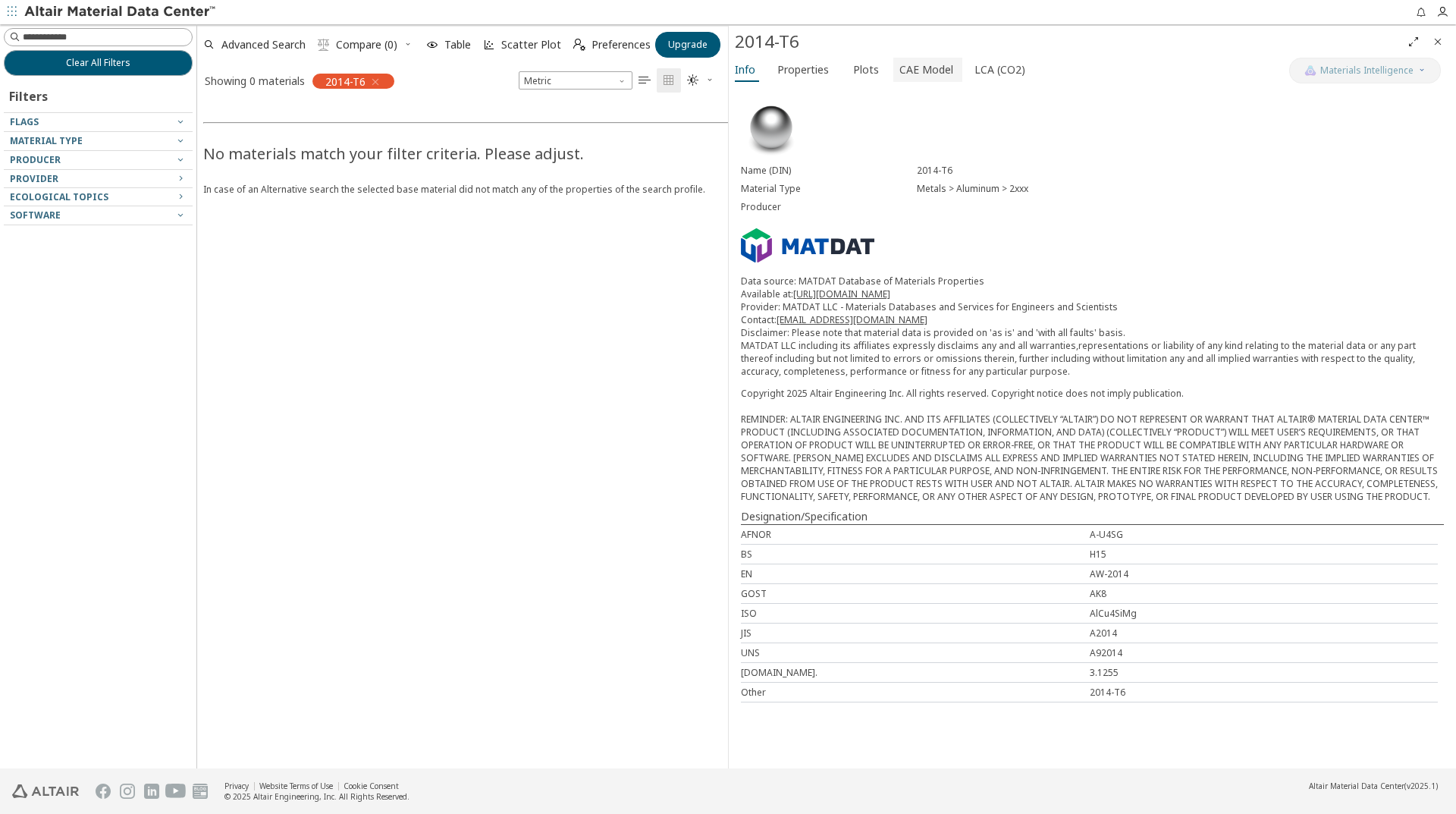
click at [937, 70] on span "CAE Model" at bounding box center [926, 70] width 54 height 25
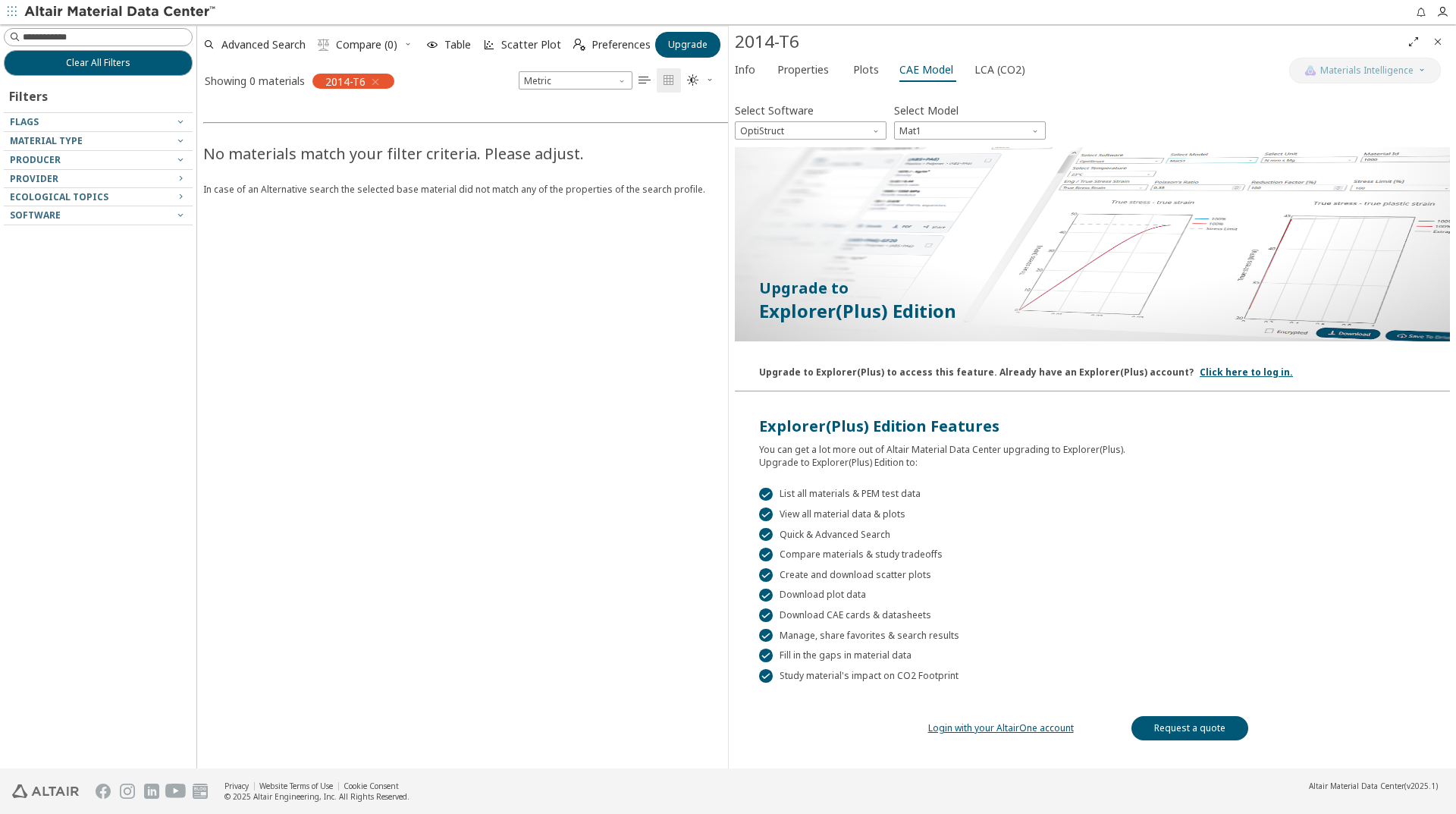
click at [1020, 727] on link "Login with your AltairOne account" at bounding box center [1001, 727] width 145 height 13
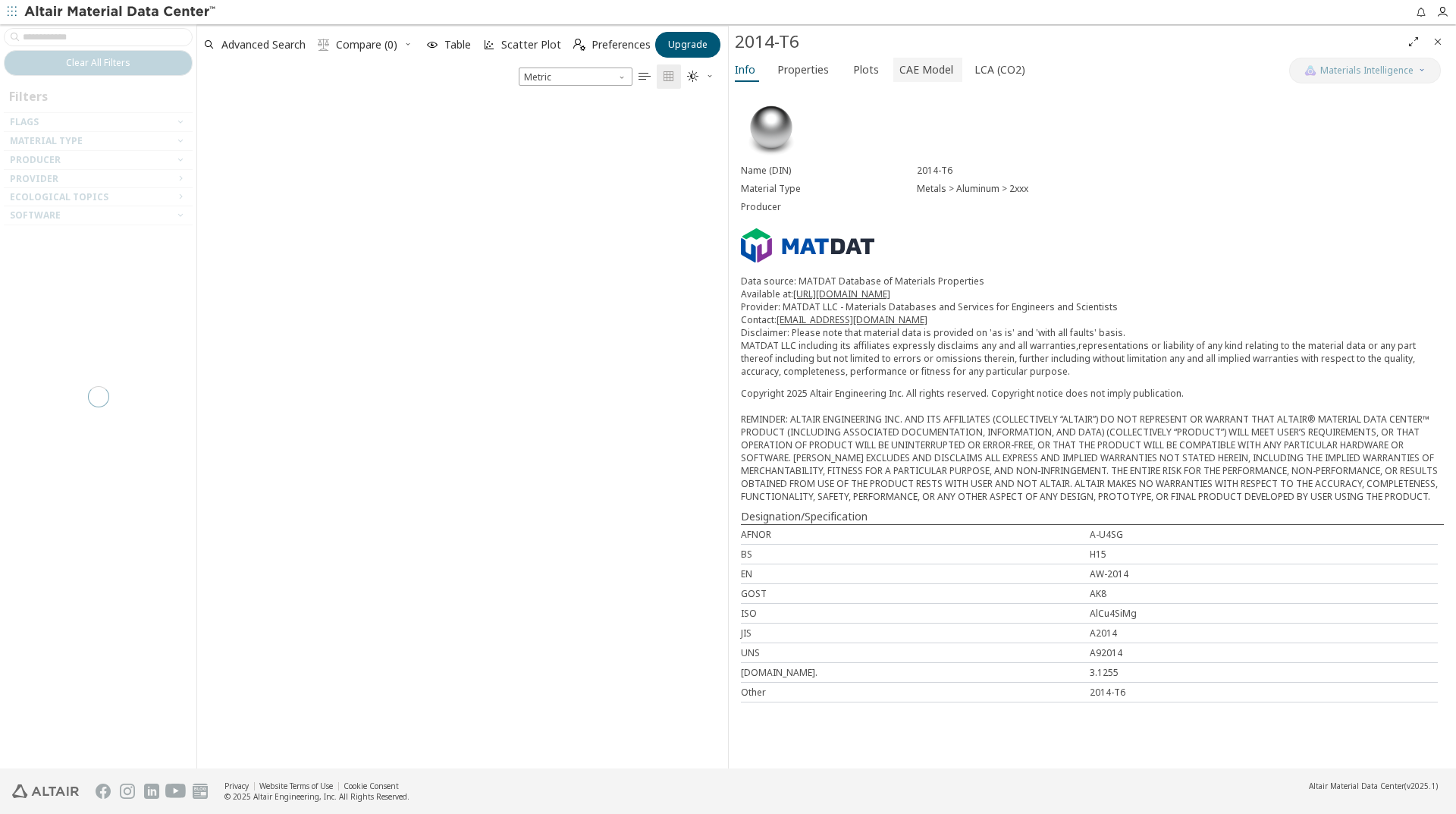
click at [926, 68] on span "CAE Model" at bounding box center [926, 70] width 54 height 25
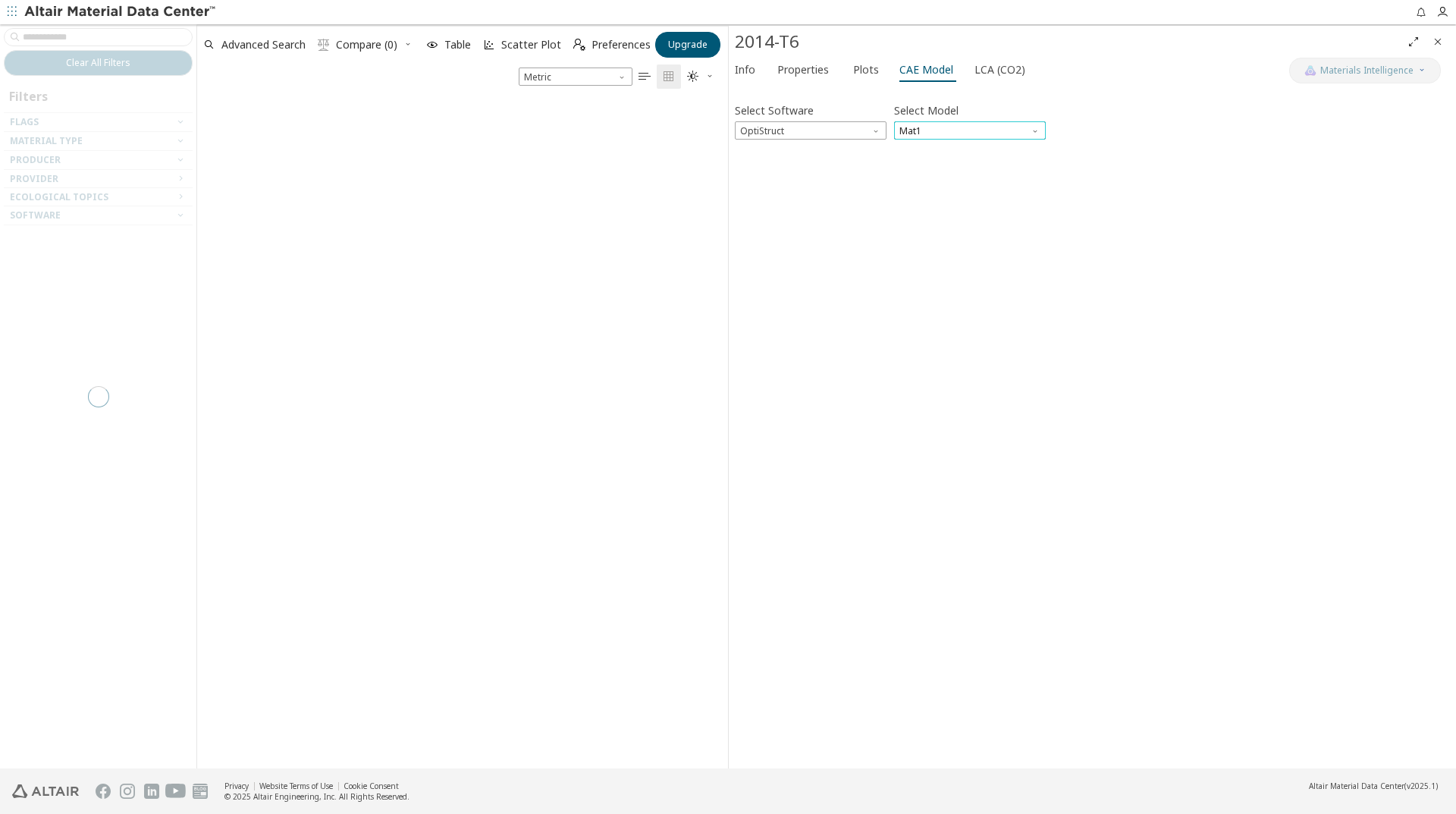
click at [914, 135] on span "Mat1" at bounding box center [969, 131] width 151 height 18
click at [860, 137] on span "OptiStruct" at bounding box center [810, 131] width 151 height 18
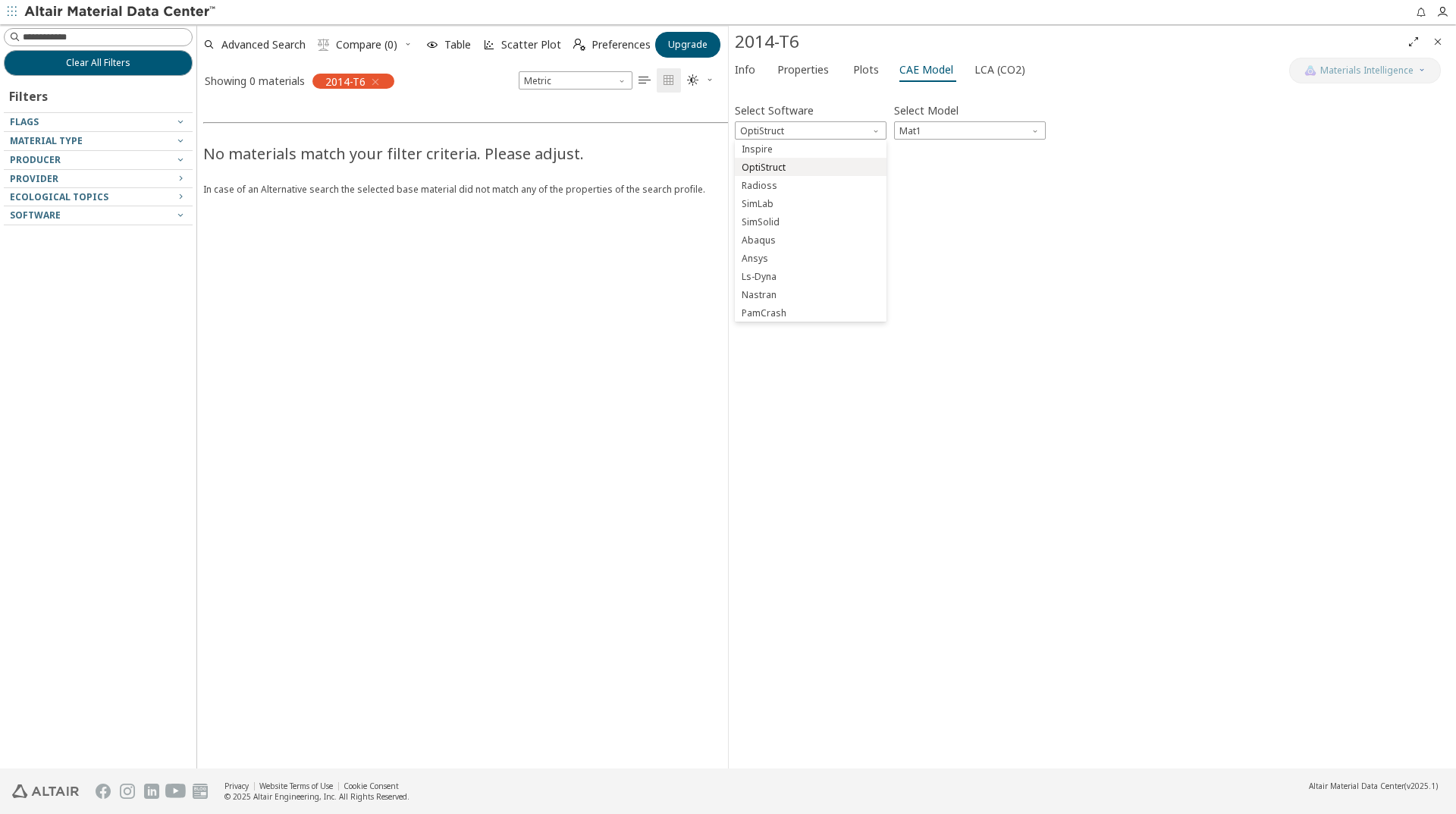
click at [835, 169] on span "OptiStruct" at bounding box center [811, 168] width 140 height 11
